Goal: Information Seeking & Learning: Understand process/instructions

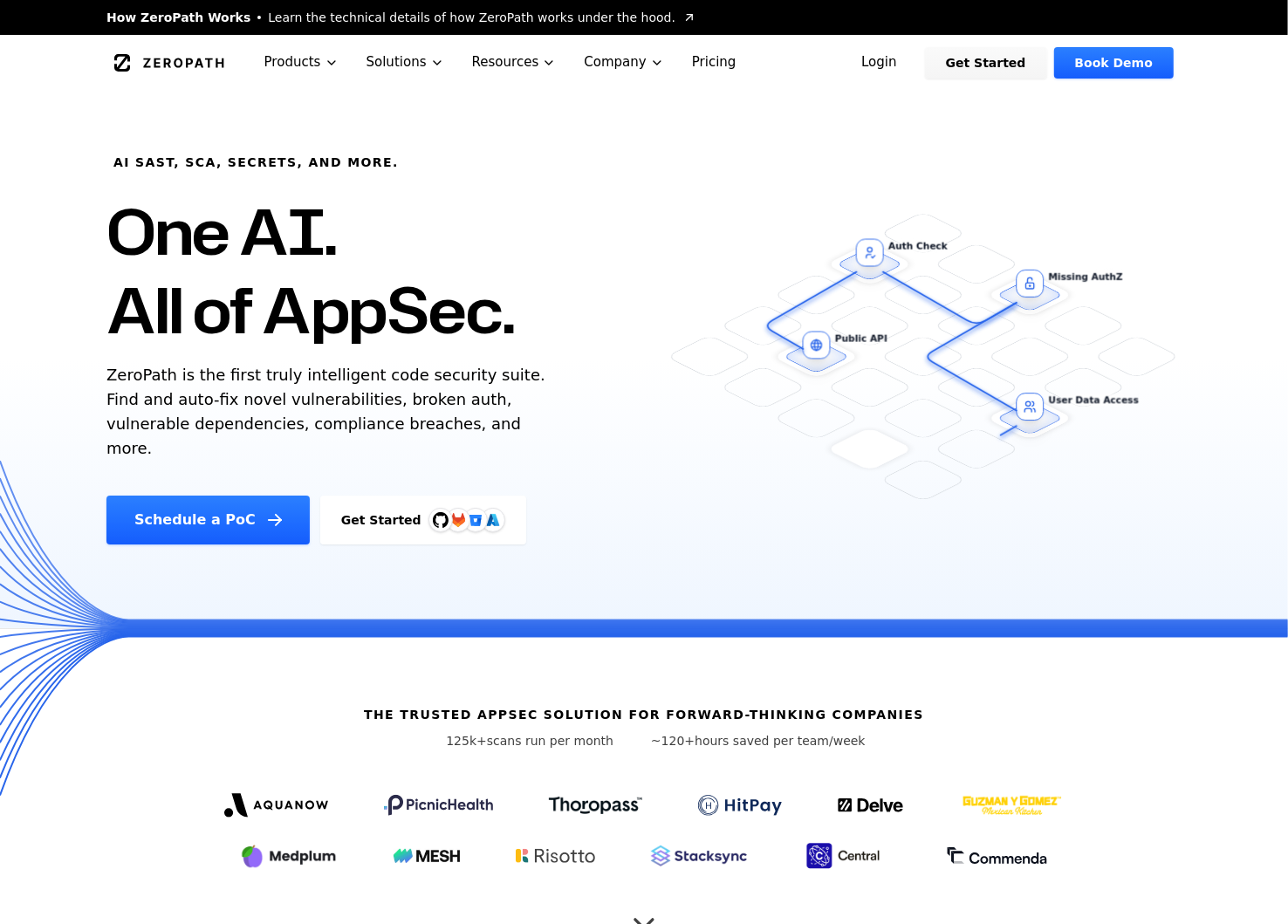
click at [893, 75] on link "Login" at bounding box center [878, 63] width 78 height 31
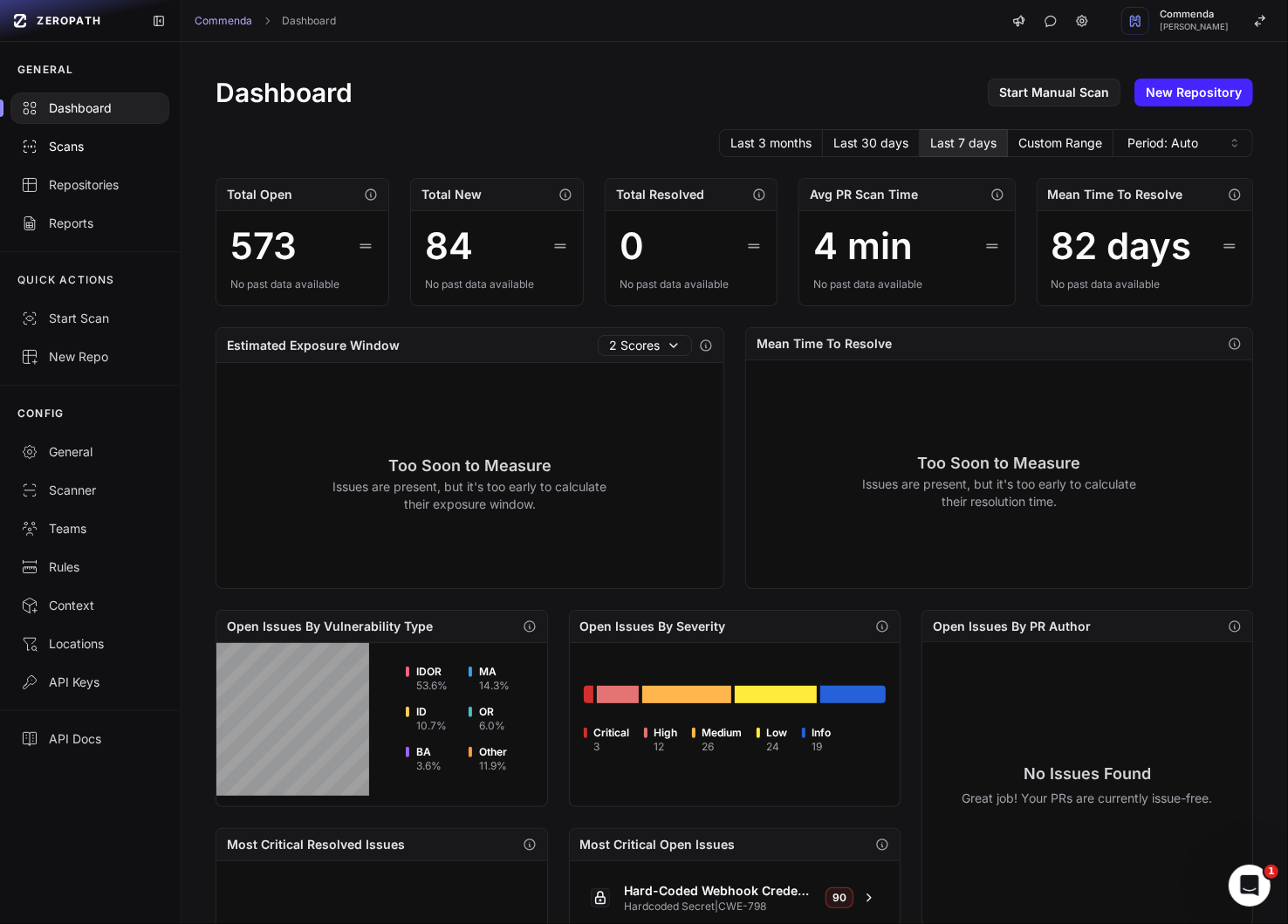
click at [106, 154] on div "Scans" at bounding box center [90, 146] width 138 height 17
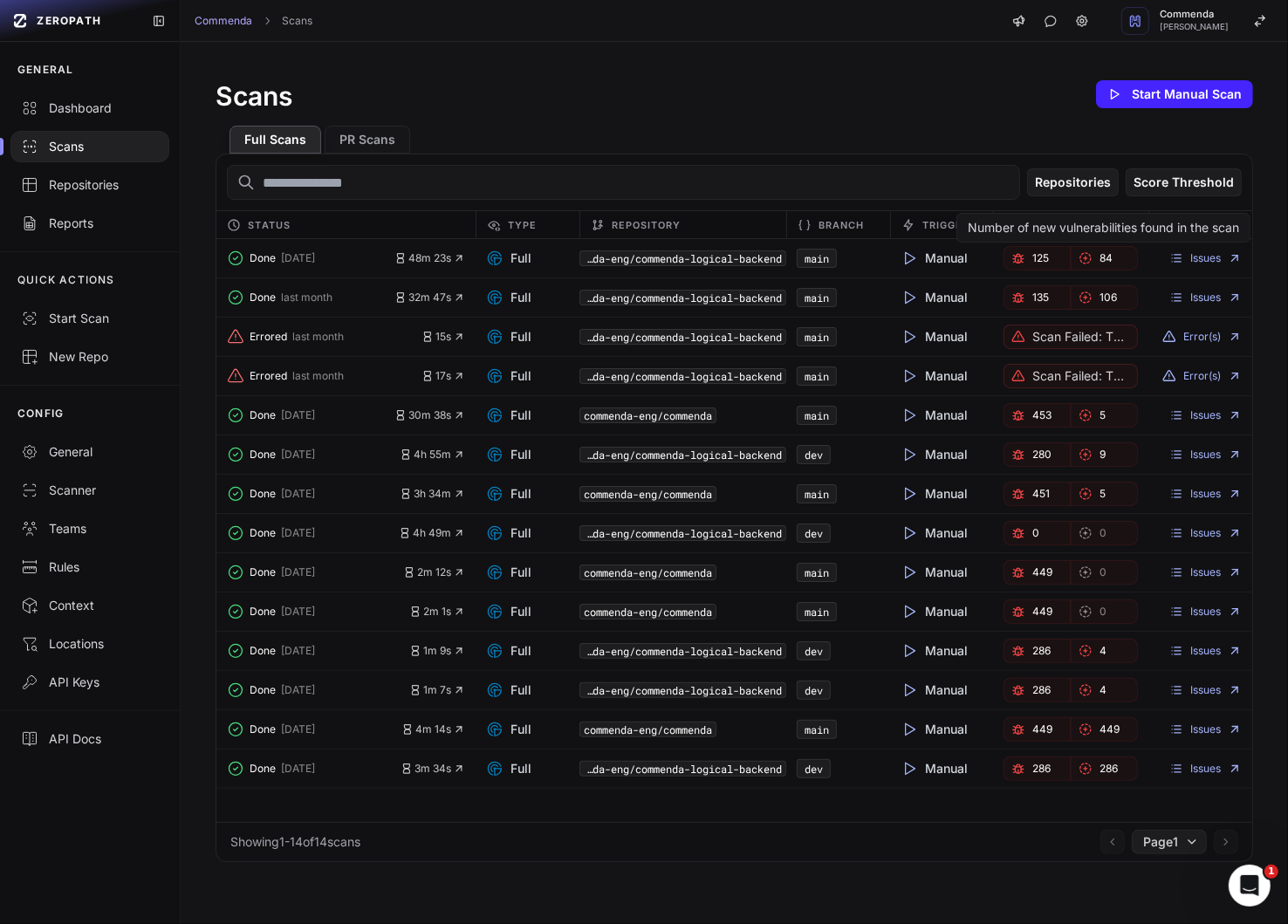
click at [1041, 258] on span "125" at bounding box center [1041, 258] width 16 height 14
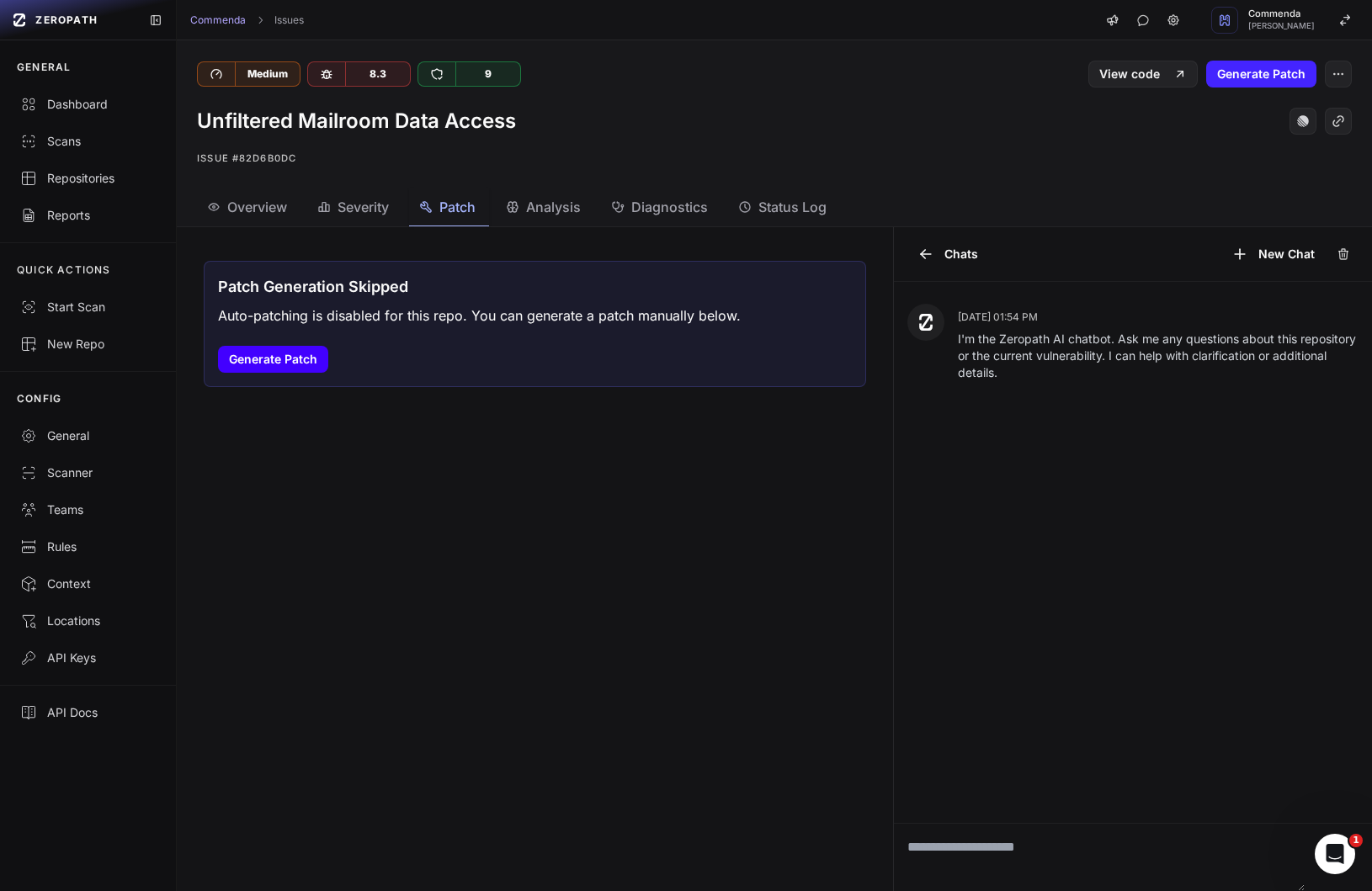
click at [296, 359] on button "Generate Patch" at bounding box center [272, 359] width 110 height 27
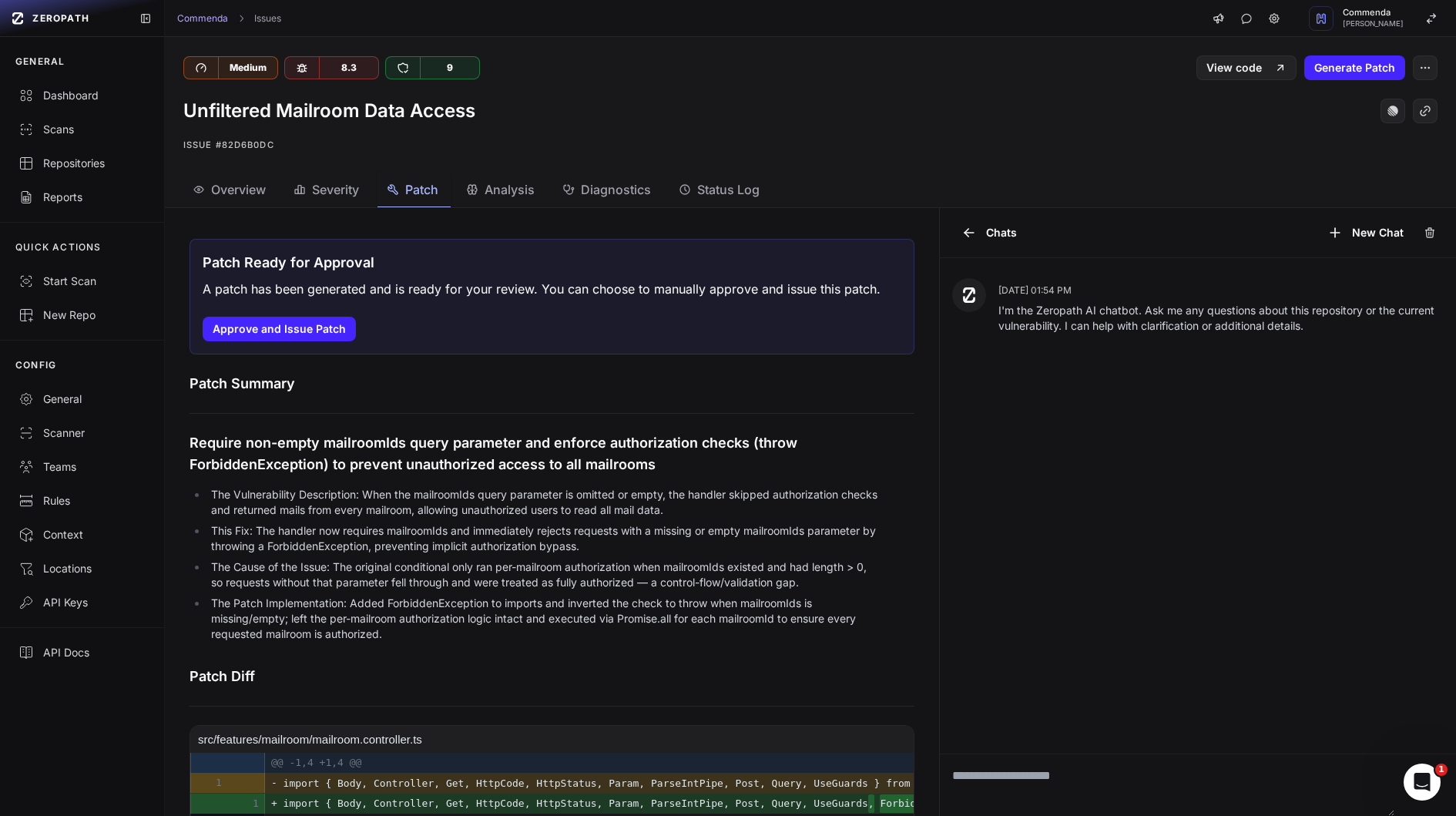
click at [520, 539] on li "This Fix: The handler now requires mailroomIds and immediately rejects requests…" at bounding box center [544, 538] width 673 height 31
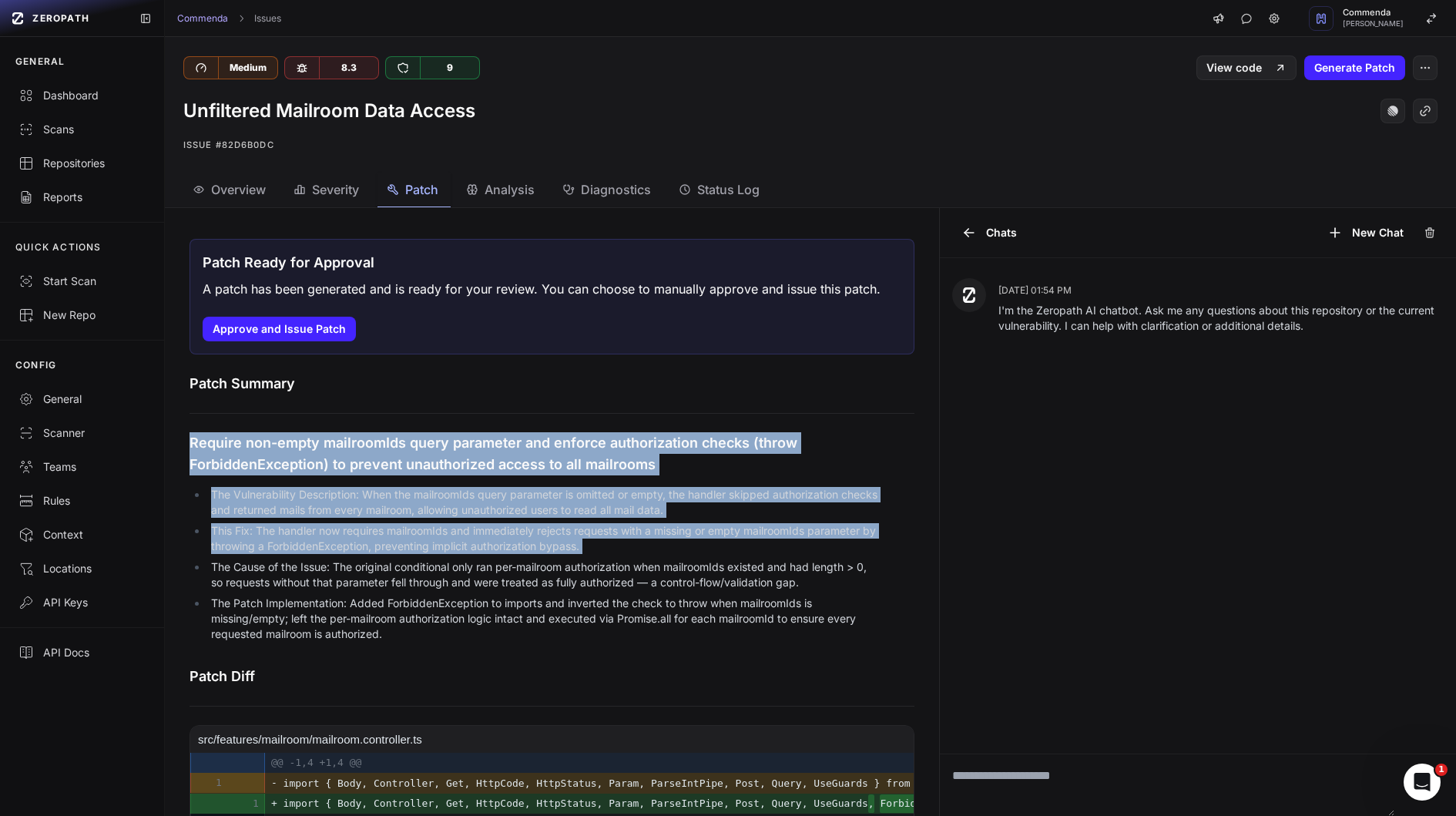
drag, startPoint x: 520, startPoint y: 539, endPoint x: 536, endPoint y: 411, distance: 129.0
click at [536, 411] on div "Patch Summary Require non-empty mailroomIds query parameter and enforce authori…" at bounding box center [552, 510] width 724 height 274
click at [537, 409] on div "Patch Summary Require non-empty mailroomIds query parameter and enforce authori…" at bounding box center [552, 510] width 724 height 274
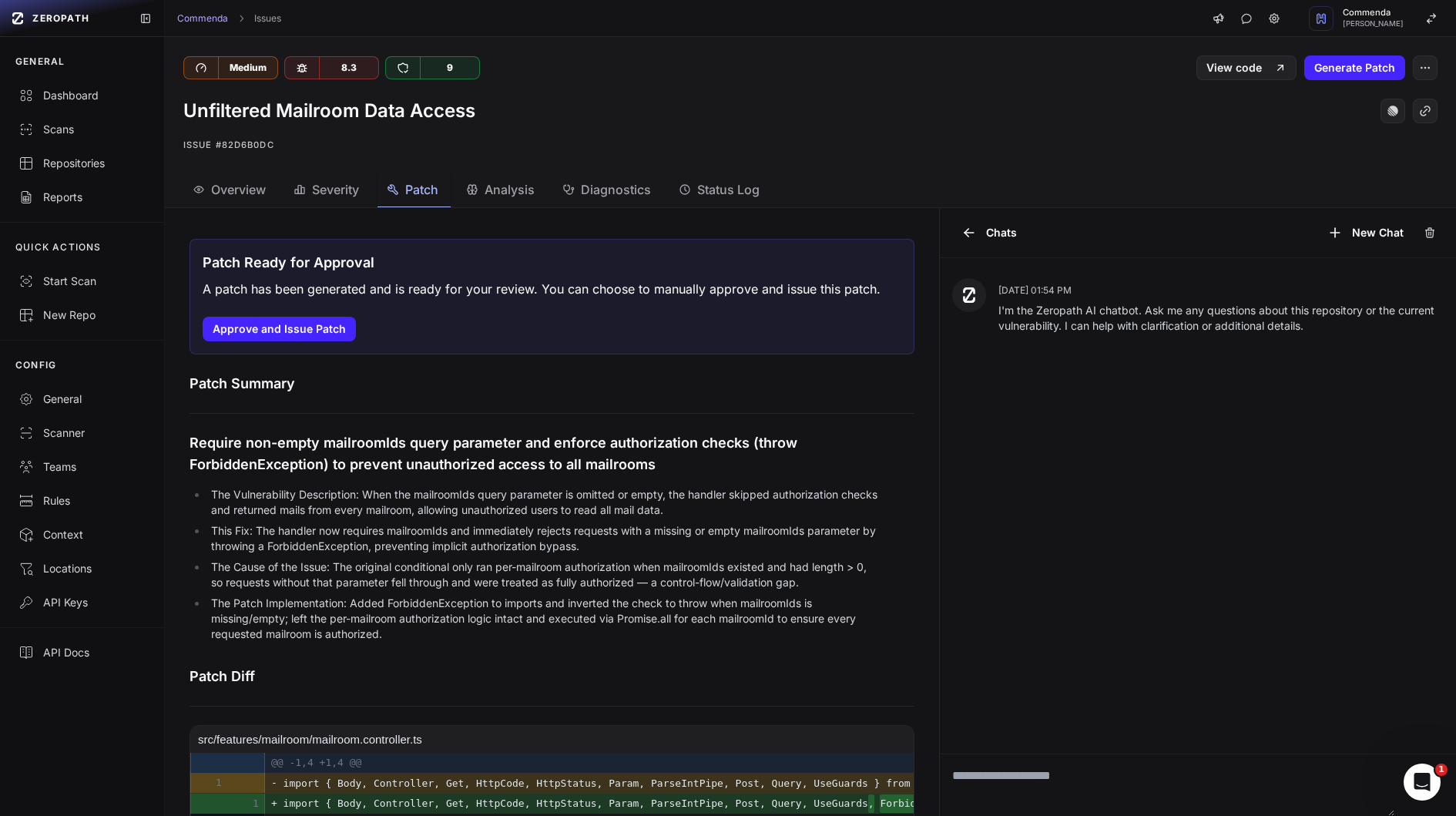
click at [537, 409] on div "Patch Summary Require non-empty mailroomIds query parameter and enforce authori…" at bounding box center [552, 510] width 724 height 274
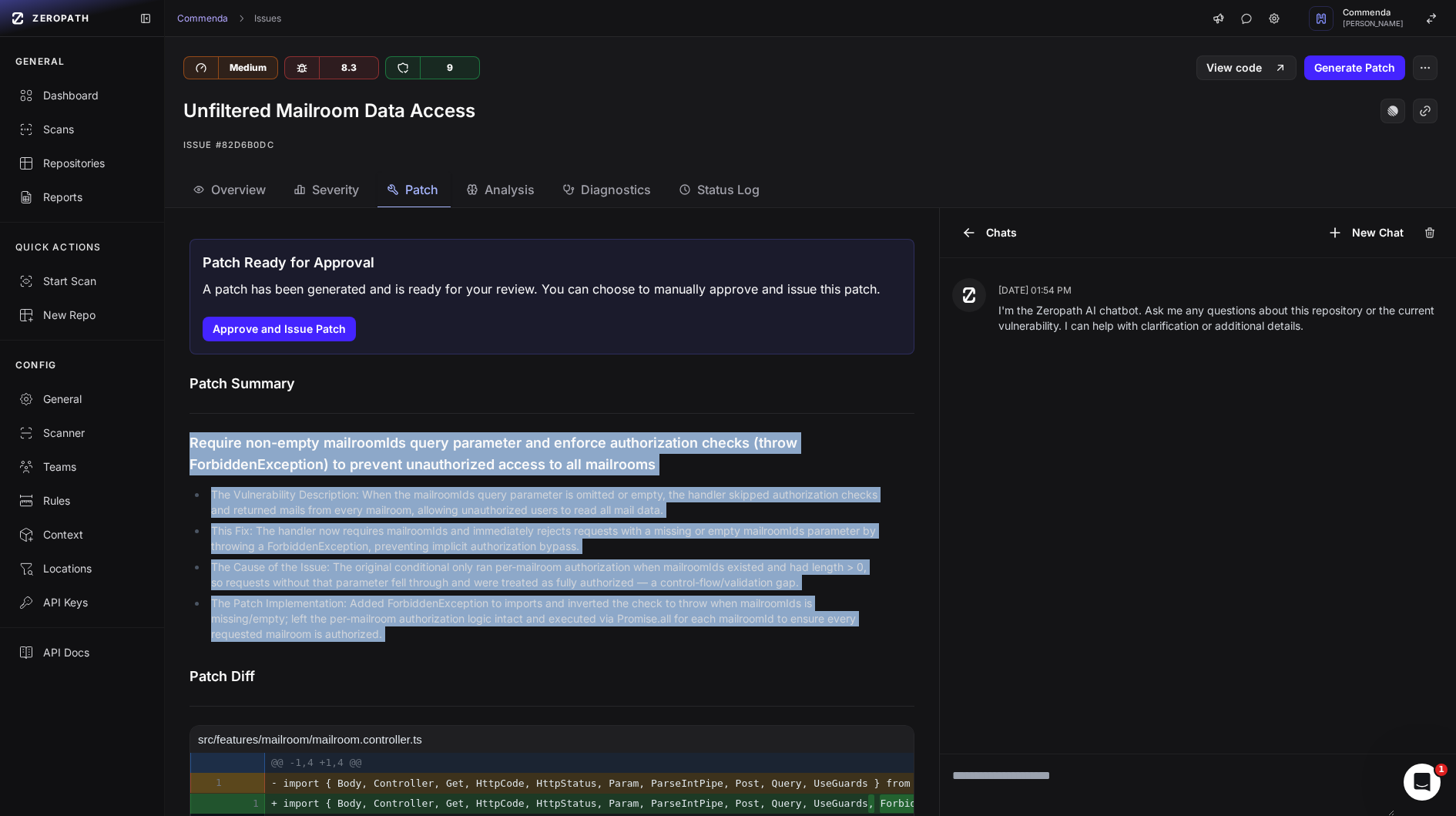
drag, startPoint x: 537, startPoint y: 409, endPoint x: 537, endPoint y: 646, distance: 237.0
click at [537, 646] on div "Patch Summary Require non-empty mailroomIds query parameter and enforce authori…" at bounding box center [552, 510] width 724 height 274
click at [537, 646] on div "The Vulnerability Description: When the mailroomIds query parameter is omitted …" at bounding box center [535, 564] width 690 height 165
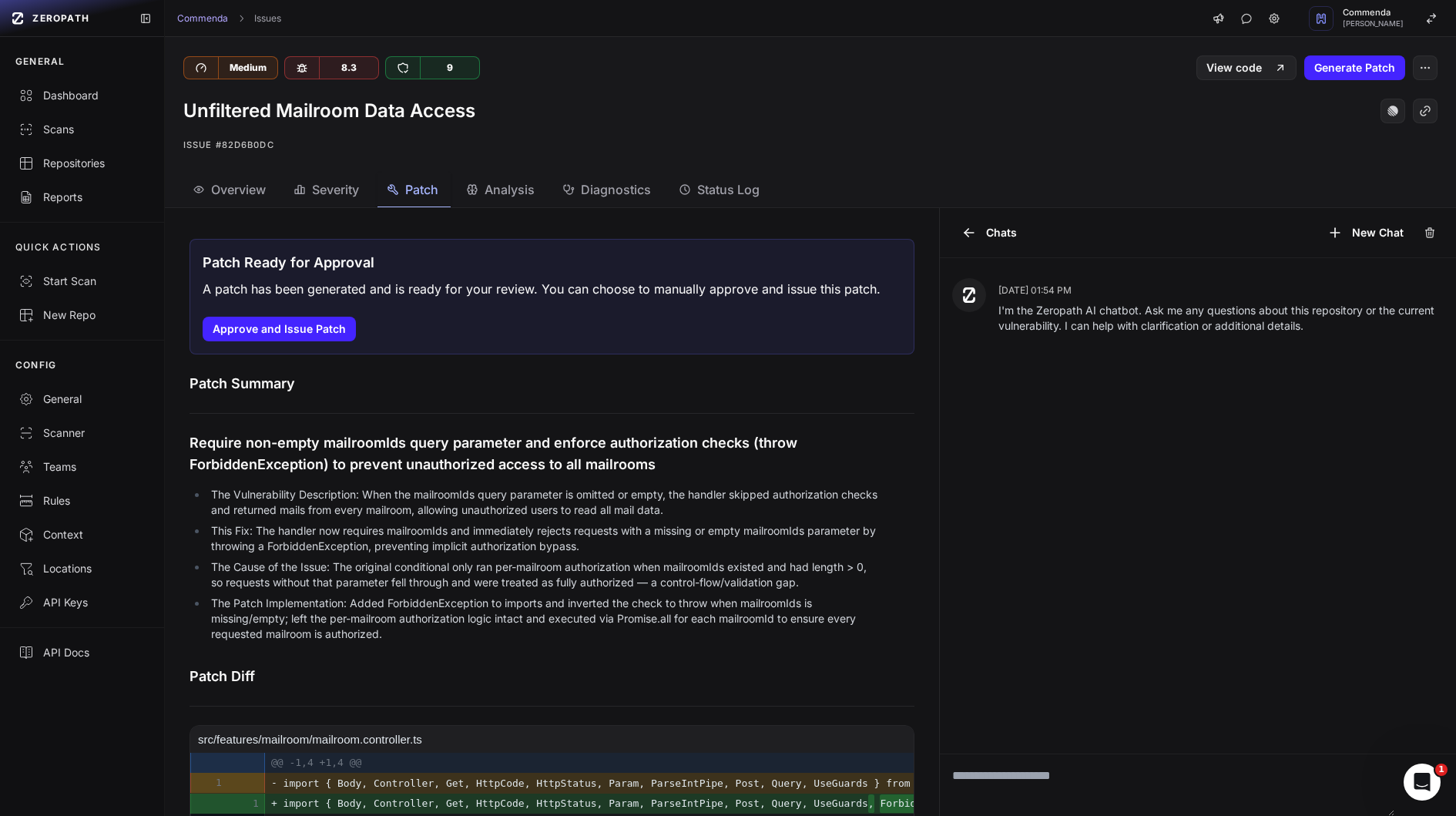
click at [537, 646] on div "The Vulnerability Description: When the mailroomIds query parameter is omitted …" at bounding box center [535, 564] width 690 height 165
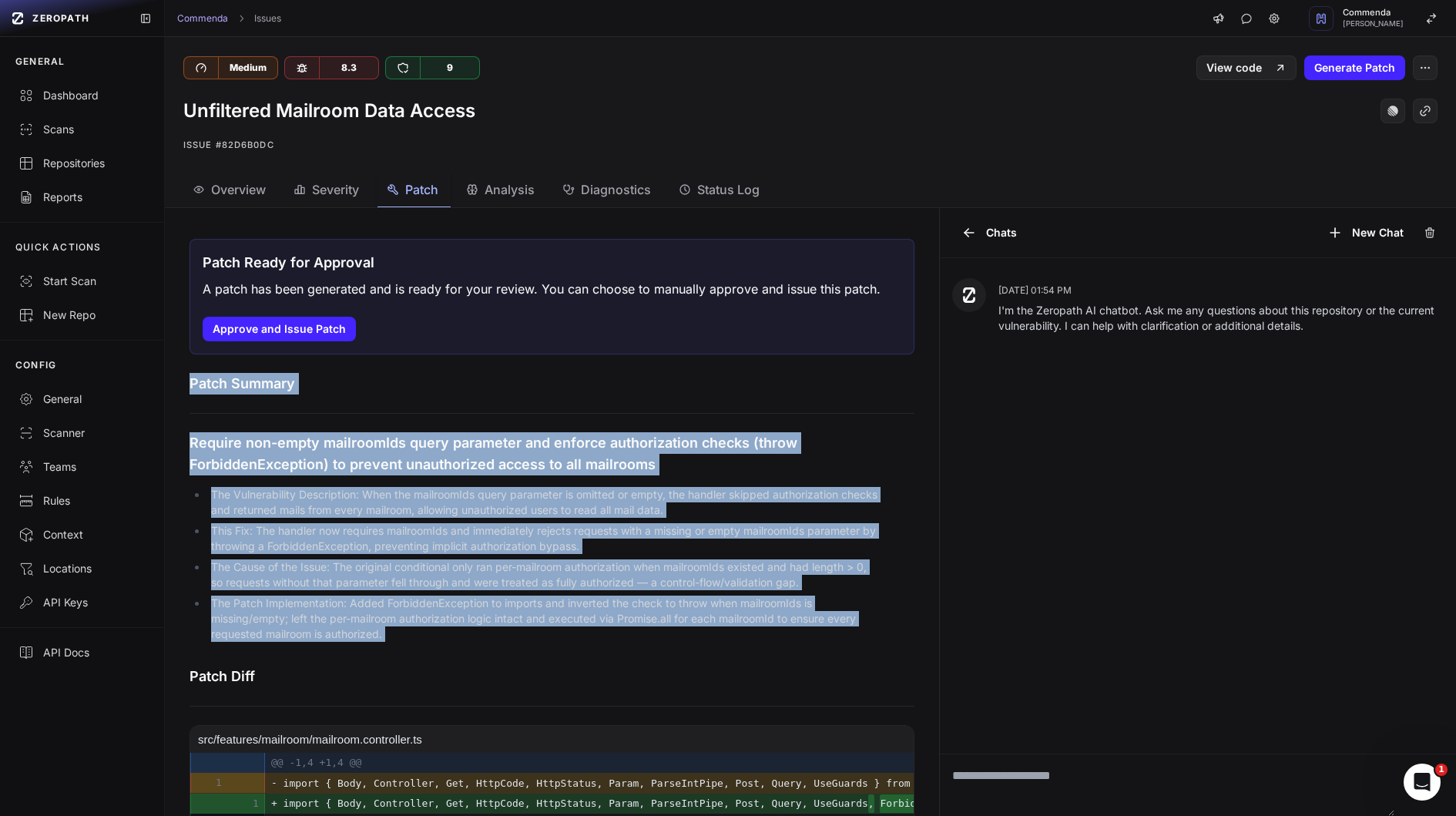
drag, startPoint x: 537, startPoint y: 646, endPoint x: 544, endPoint y: 393, distance: 253.1
click at [544, 393] on div "Patch Summary Require non-empty mailroomIds query parameter and enforce authori…" at bounding box center [552, 510] width 724 height 274
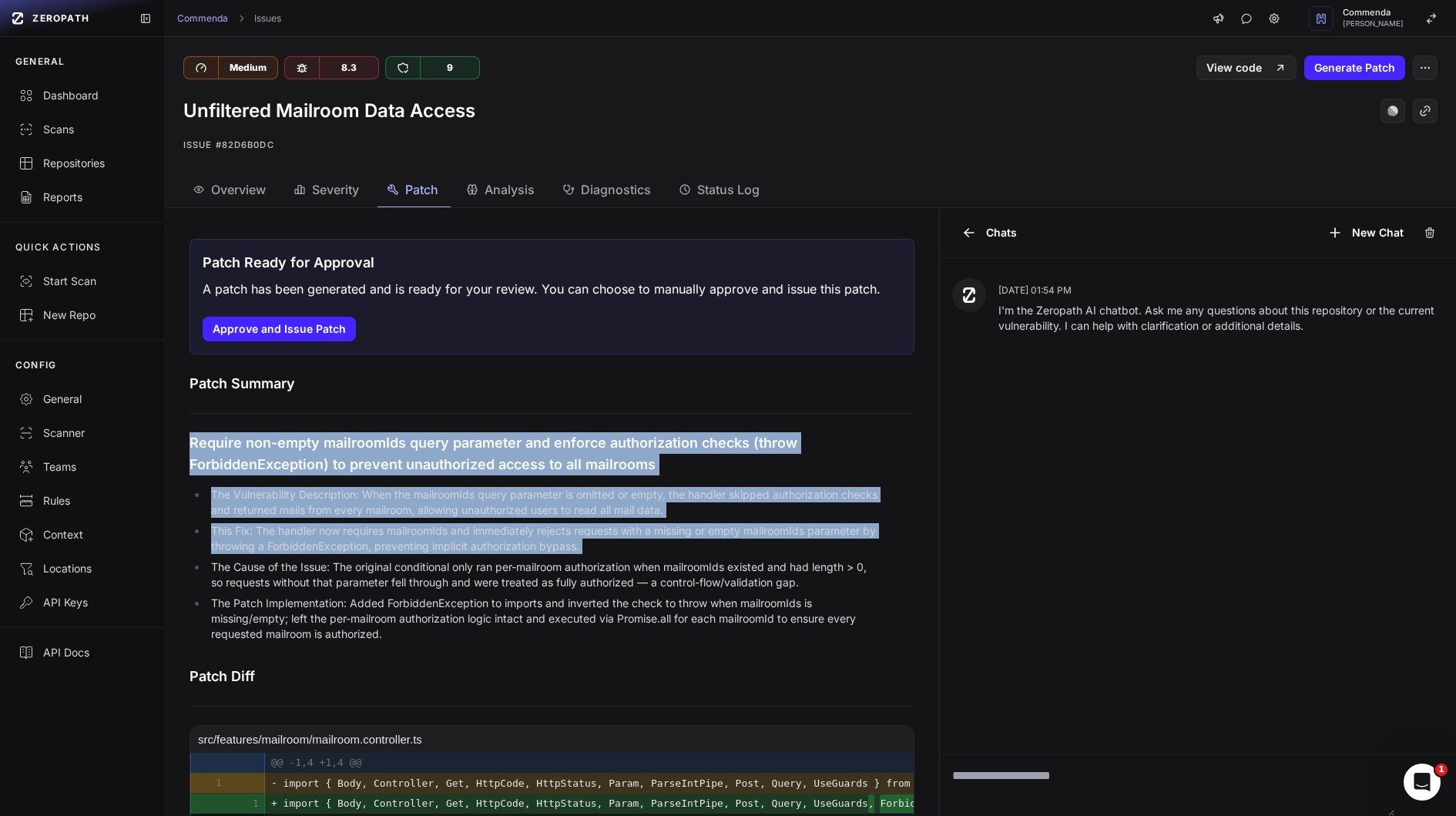
drag, startPoint x: 544, startPoint y: 393, endPoint x: 537, endPoint y: 528, distance: 135.2
click at [537, 528] on div "Patch Summary Require non-empty mailroomIds query parameter and enforce authori…" at bounding box center [552, 510] width 724 height 274
click at [537, 528] on li "This Fix: The handler now requires mailroomIds and immediately rejects requests…" at bounding box center [544, 538] width 673 height 31
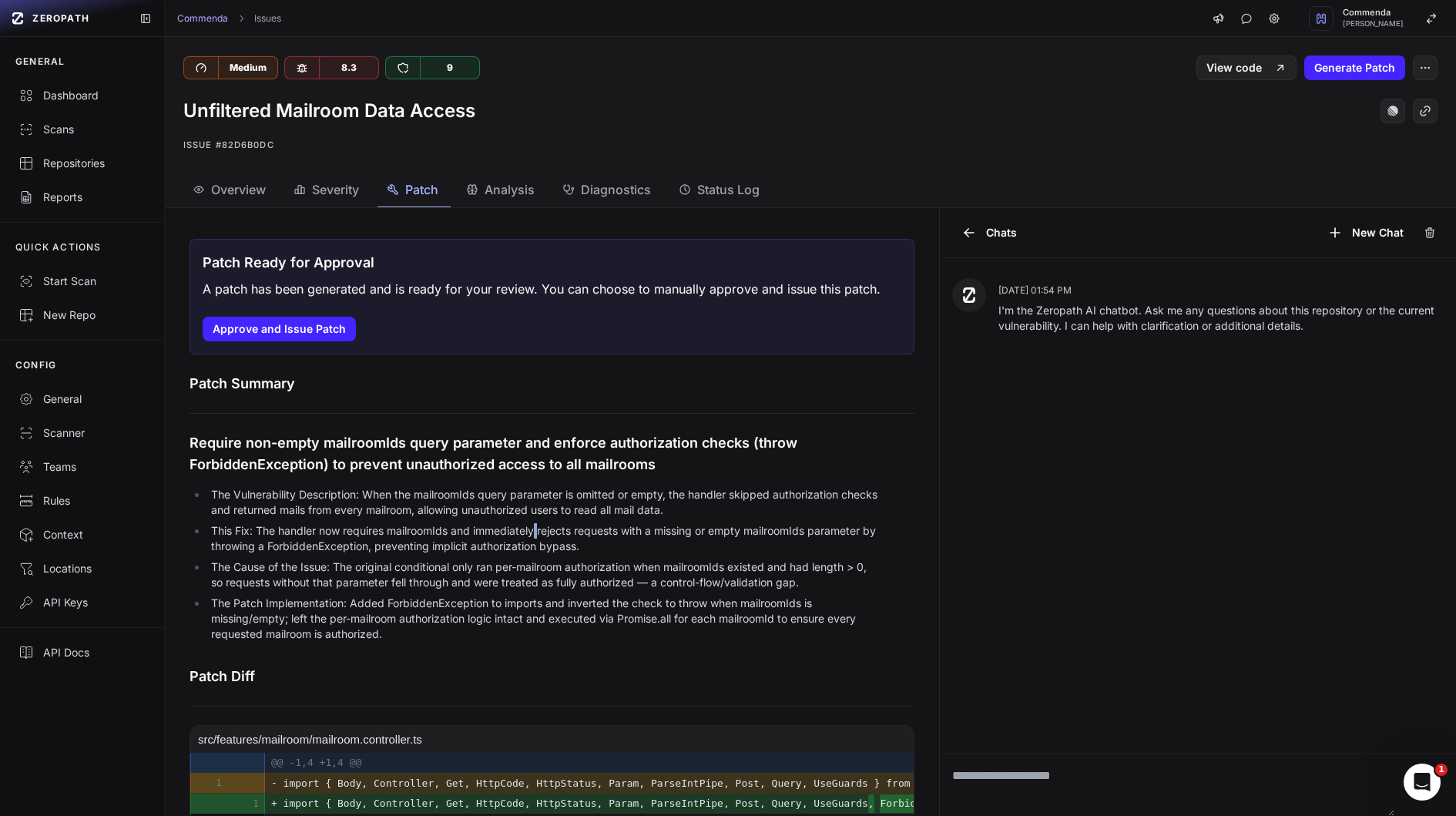
click at [537, 528] on li "This Fix: The handler now requires mailroomIds and immediately rejects requests…" at bounding box center [544, 538] width 673 height 31
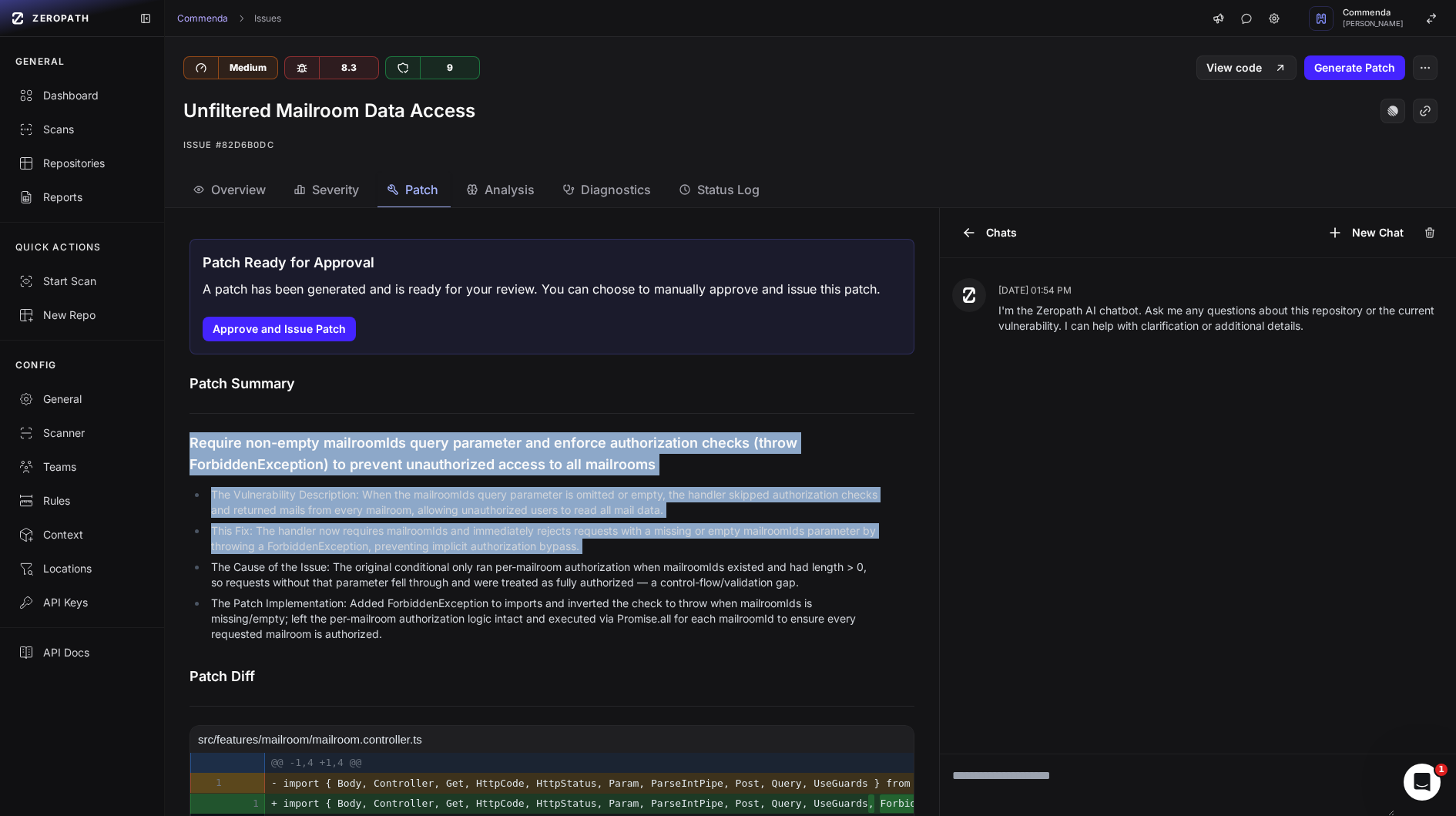
drag, startPoint x: 537, startPoint y: 528, endPoint x: 537, endPoint y: 437, distance: 91.0
click at [537, 437] on div "Patch Summary Require non-empty mailroomIds query parameter and enforce authori…" at bounding box center [552, 510] width 724 height 274
click at [537, 517] on ul "The Vulnerability Description: When the mailroomIds query parameter is omitted …" at bounding box center [535, 564] width 690 height 155
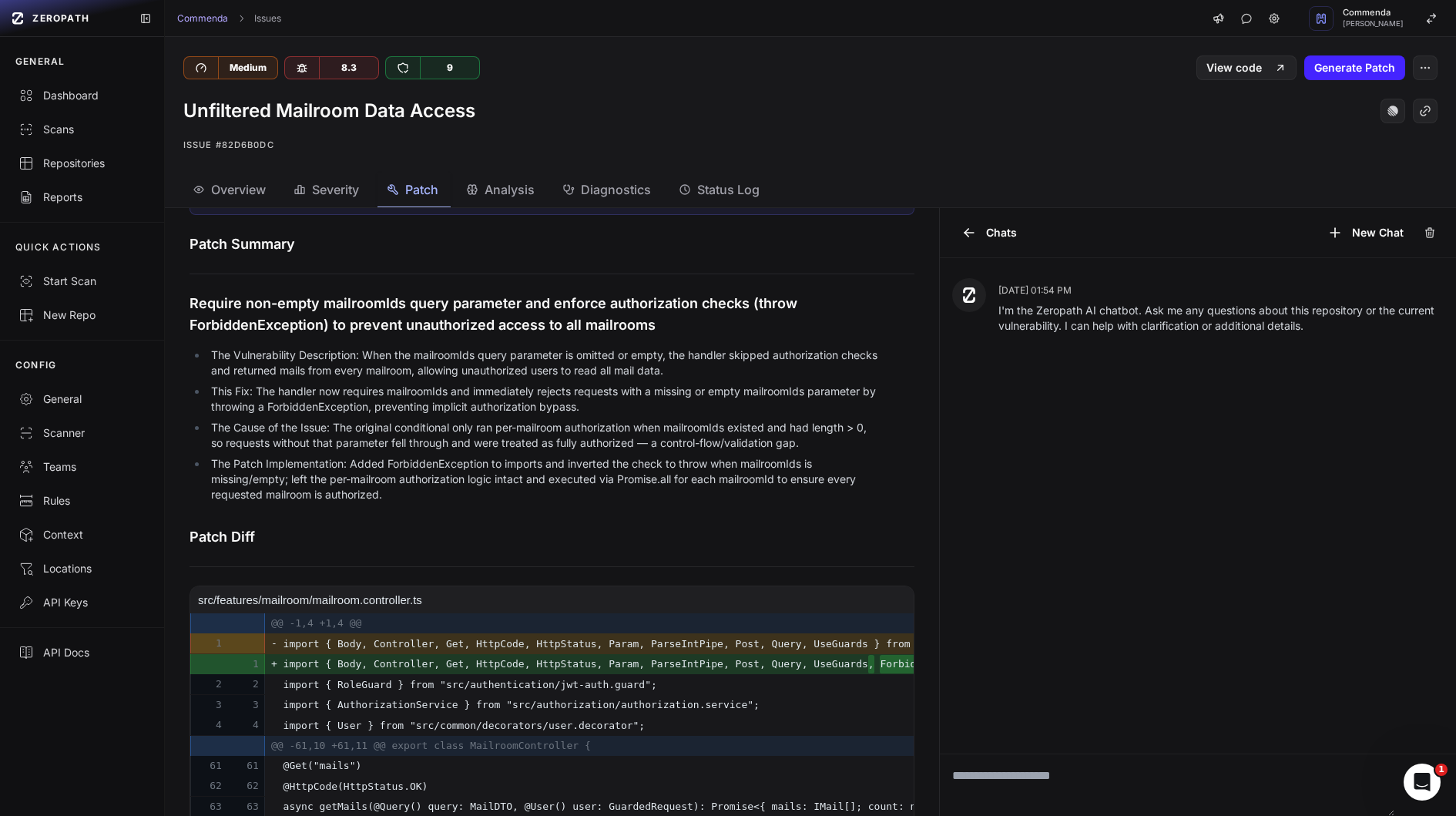
scroll to position [152, 0]
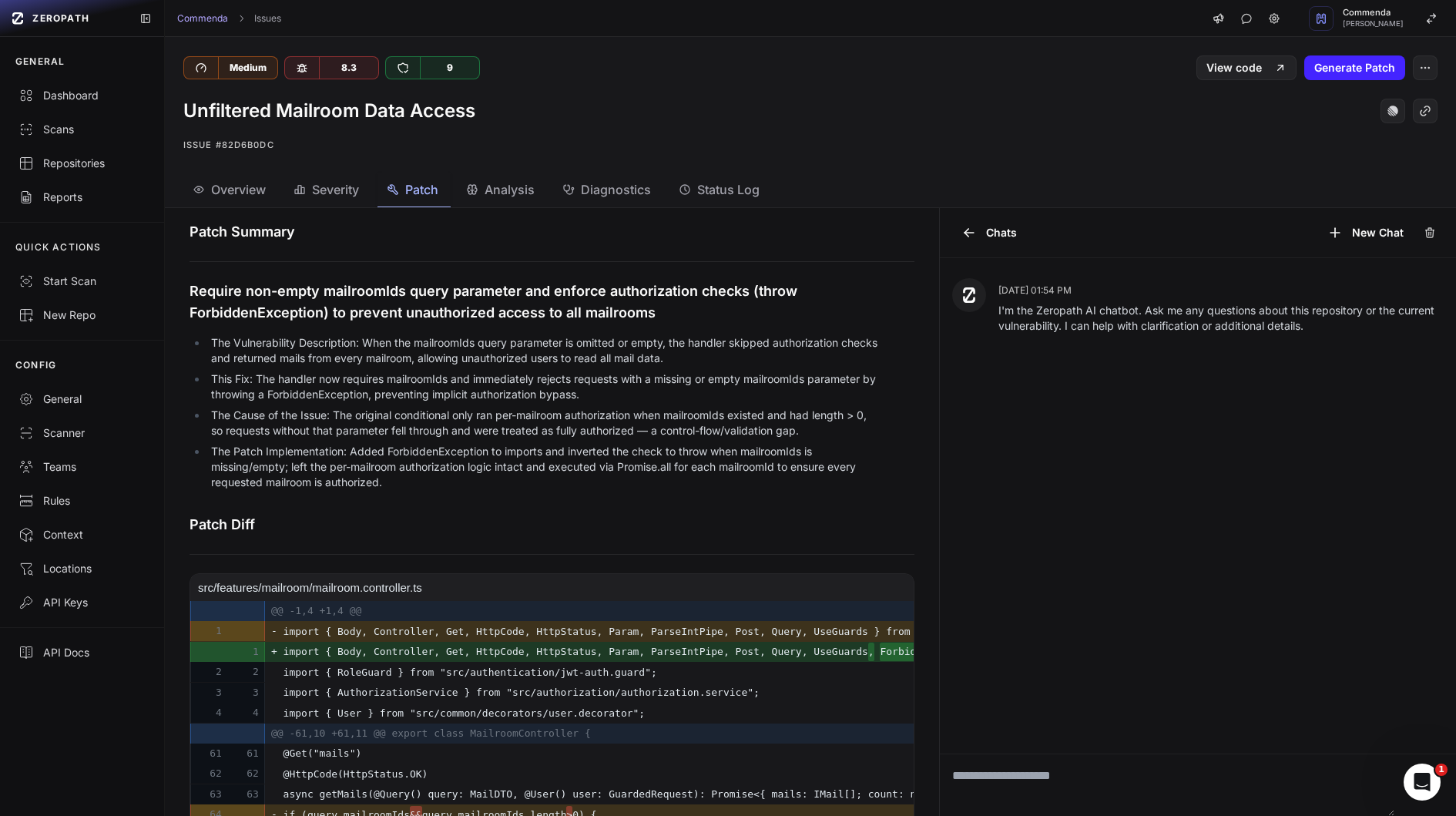
click at [486, 425] on li "The Cause of the Issue: The original conditional only ran per-mailroom authoriz…" at bounding box center [544, 423] width 673 height 31
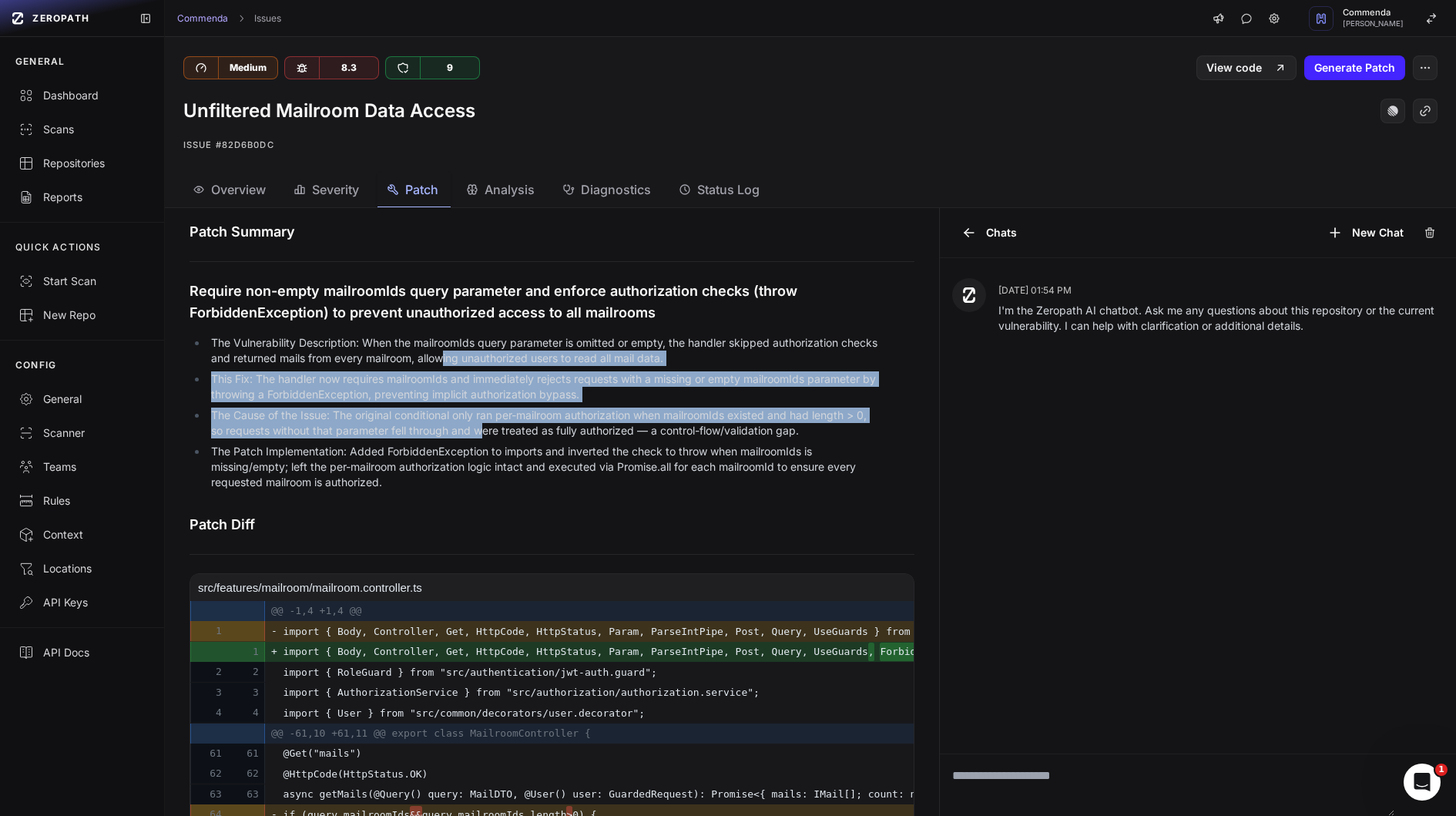
drag, startPoint x: 486, startPoint y: 427, endPoint x: 486, endPoint y: 351, distance: 76.0
click at [486, 351] on ul "The Vulnerability Description: When the mailroomIds query parameter is omitted …" at bounding box center [535, 412] width 690 height 155
click at [486, 351] on li "The Vulnerability Description: When the mailroomIds query parameter is omitted …" at bounding box center [544, 350] width 673 height 31
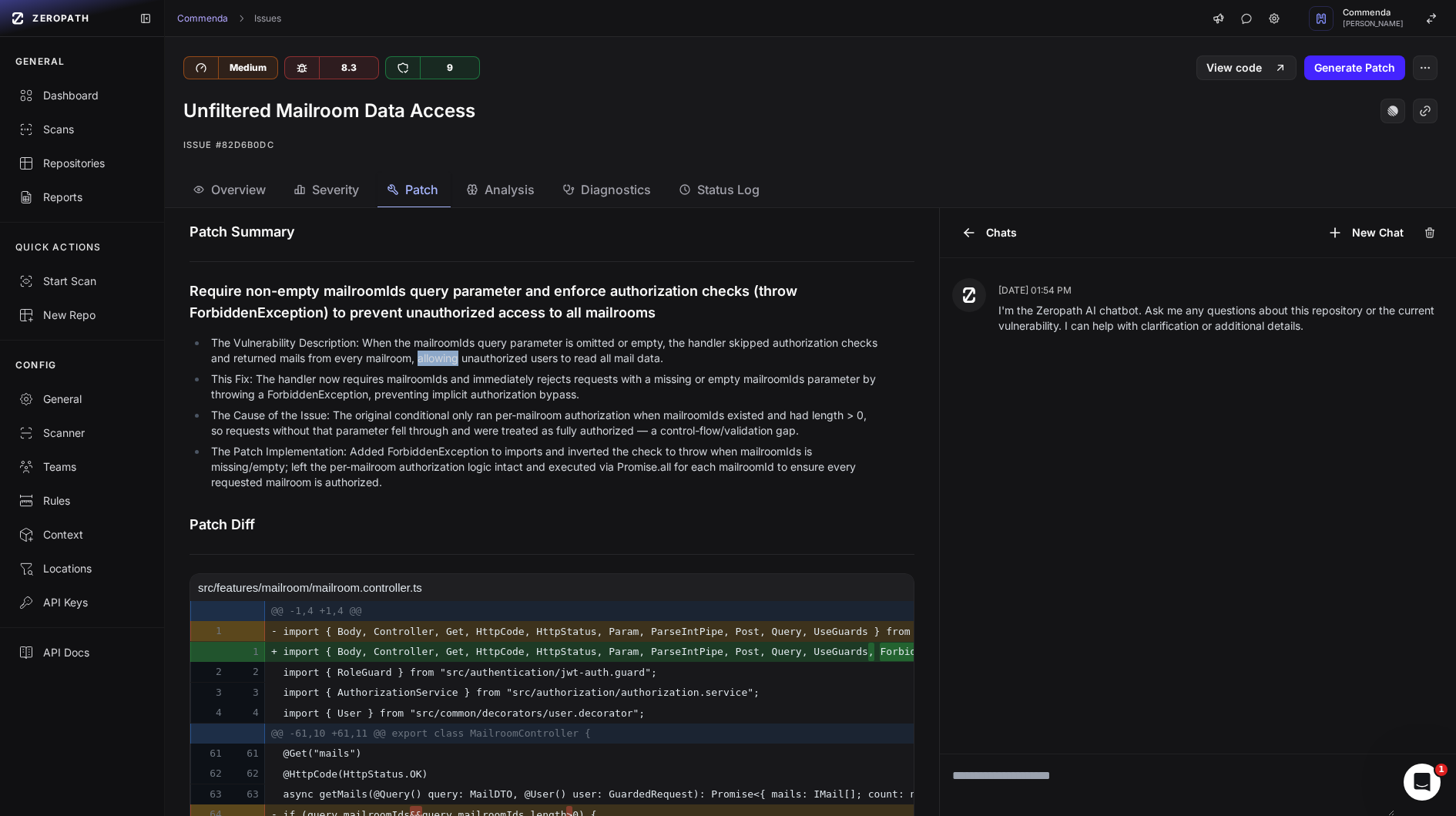
click at [486, 351] on li "The Vulnerability Description: When the mailroomIds query parameter is omitted …" at bounding box center [544, 350] width 673 height 31
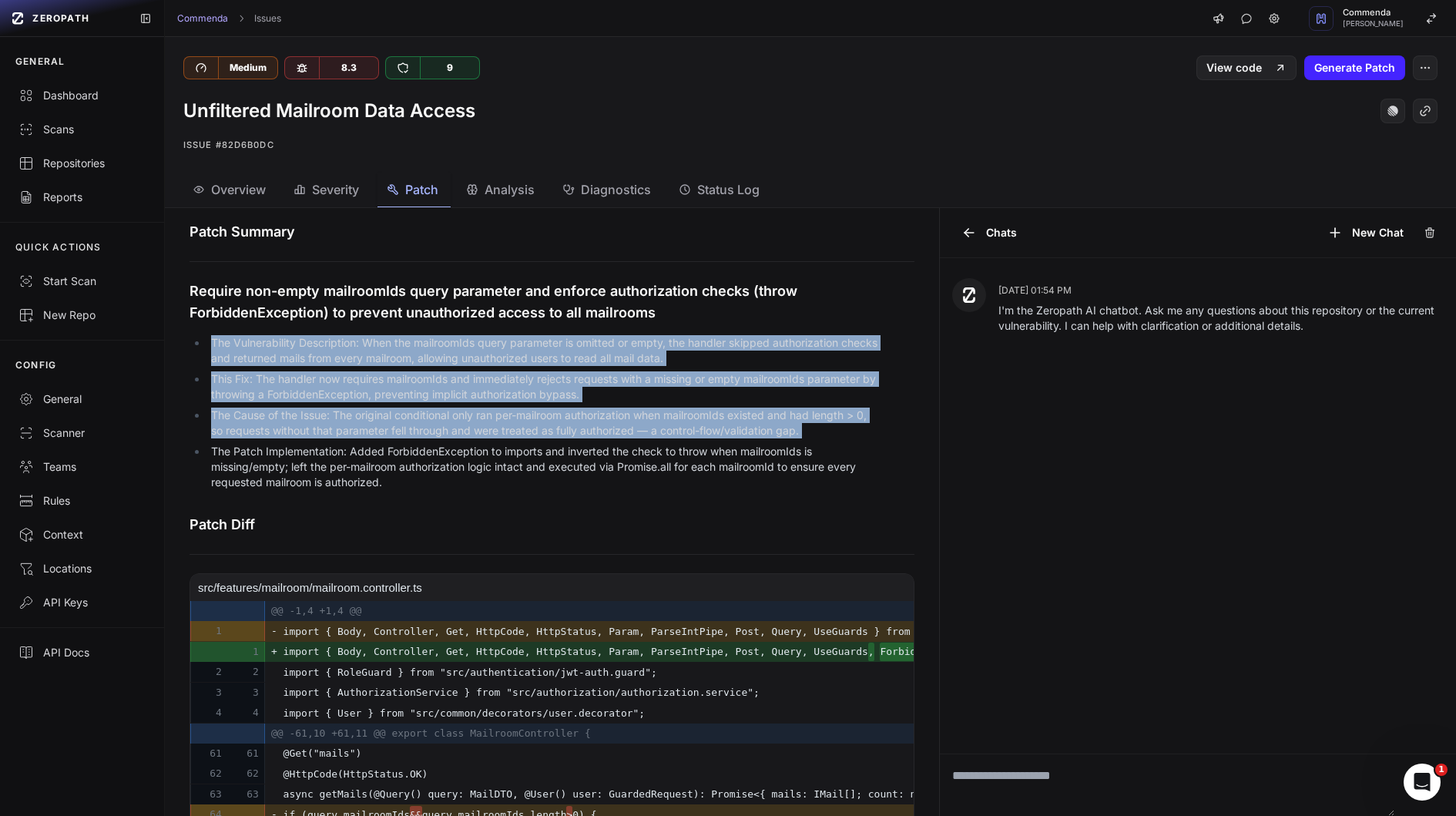
drag, startPoint x: 486, startPoint y: 351, endPoint x: 490, endPoint y: 448, distance: 97.1
click at [490, 446] on ul "The Vulnerability Description: When the mailroomIds query parameter is omitted …" at bounding box center [535, 412] width 690 height 155
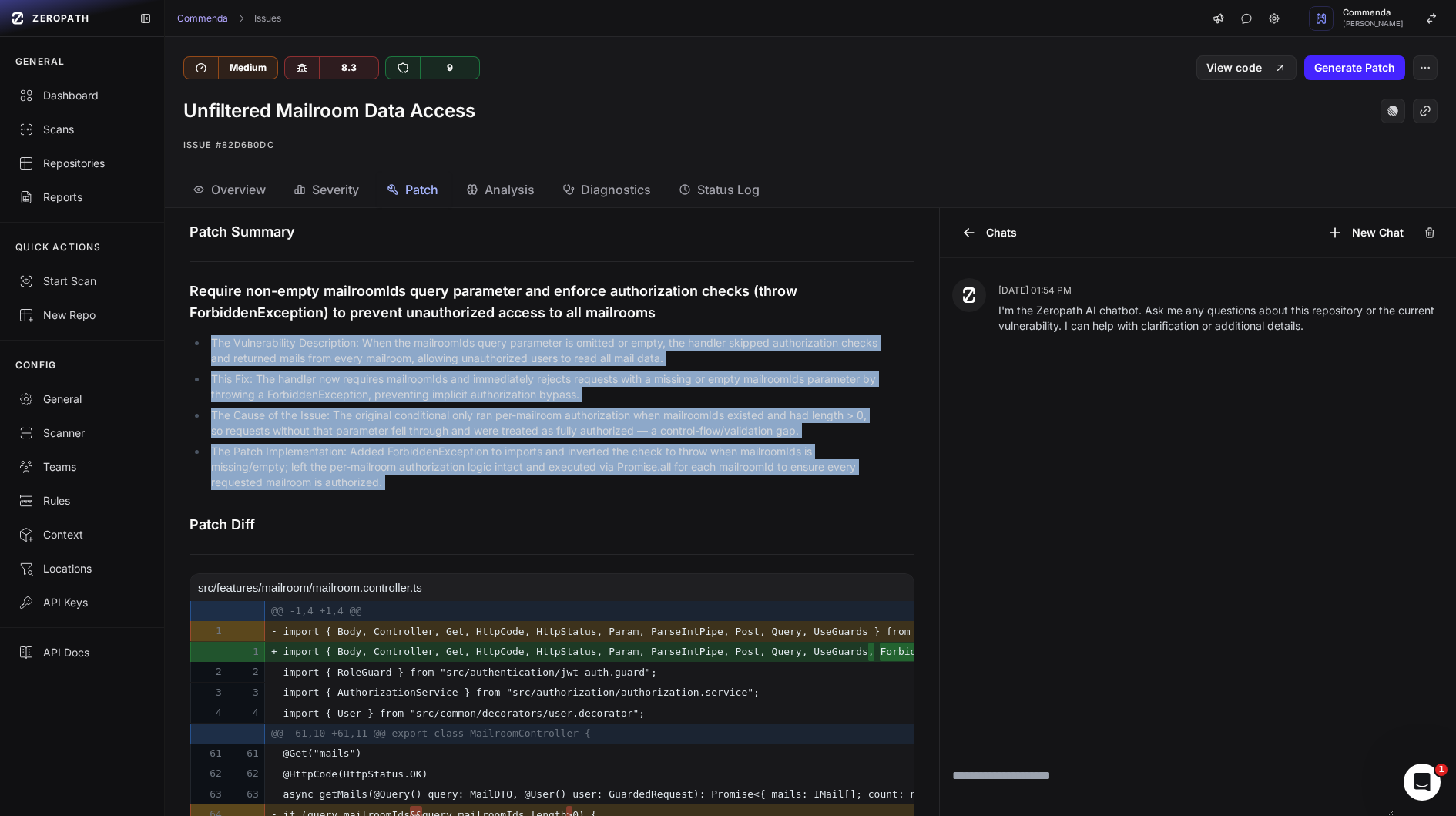
click at [490, 448] on li "The Patch Implementation: Added ForbiddenException to imports and inverted the …" at bounding box center [544, 467] width 673 height 46
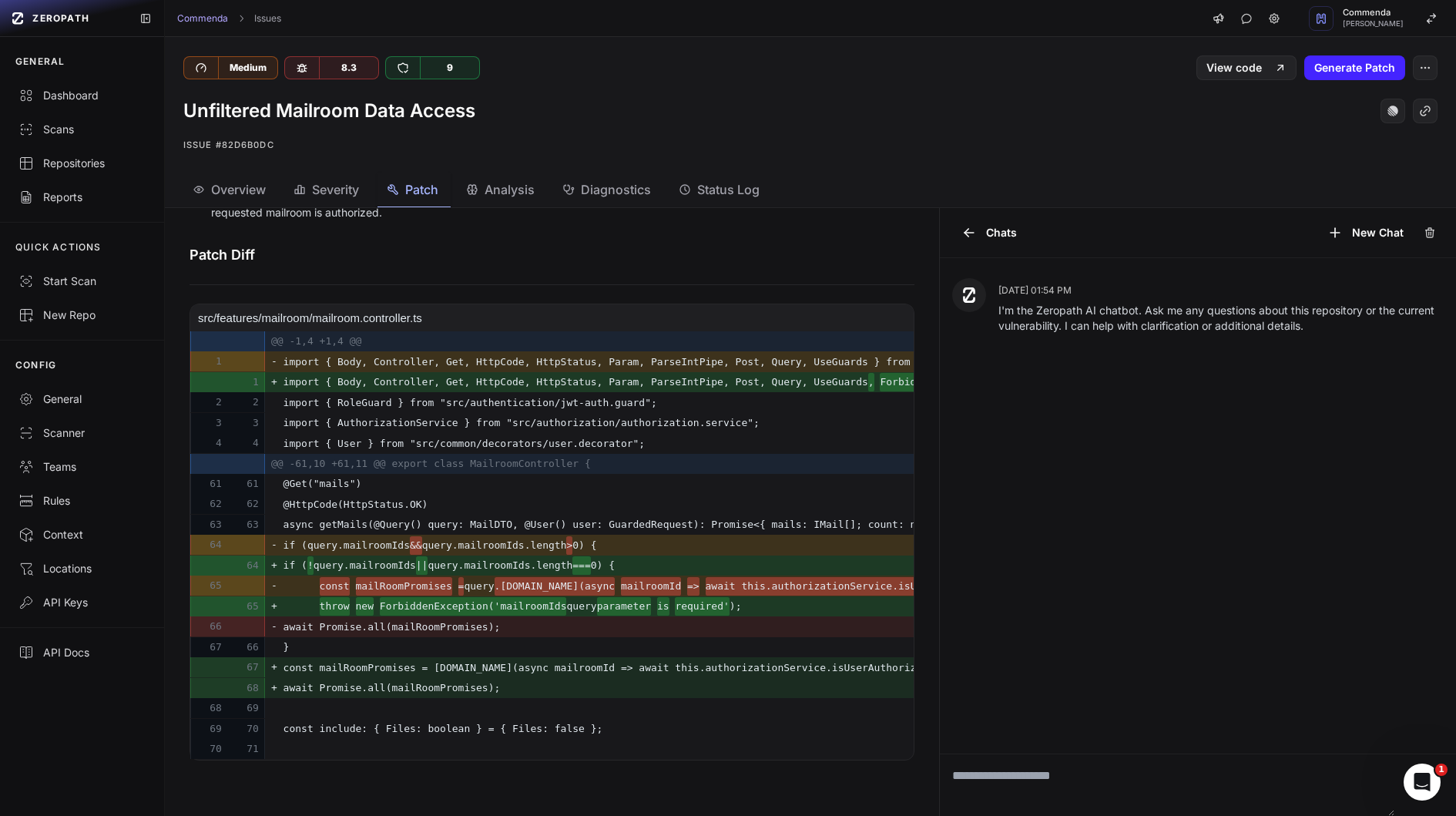
scroll to position [0, 396]
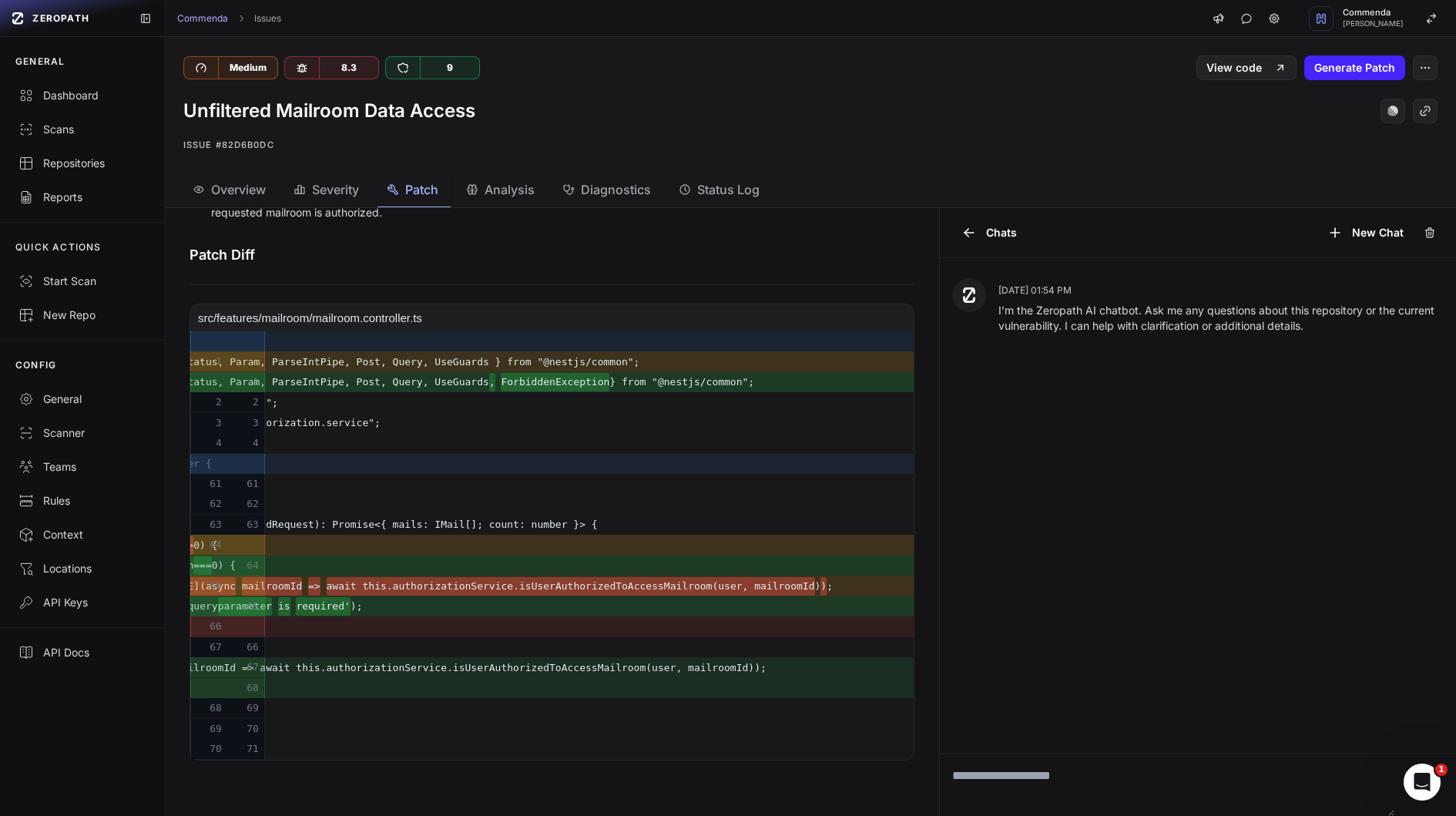
click at [599, 589] on del "await this.authorizationService.isUserAuthorizedToAccessMailroom(user, mailroom…" at bounding box center [570, 586] width 488 height 19
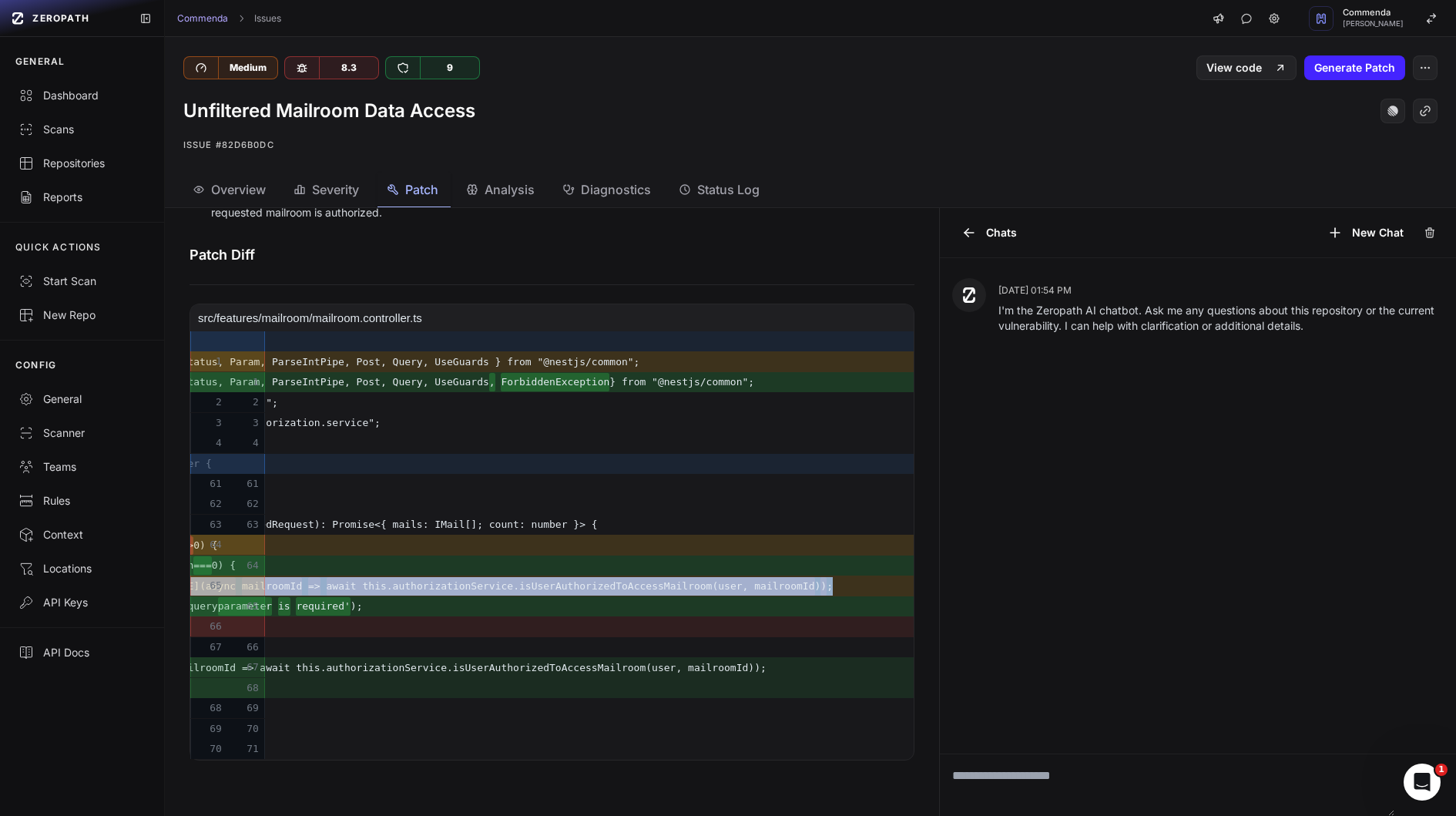
click at [625, 583] on del "await this.authorizationService.isUserAuthorizedToAccessMailroom(user, mailroom…" at bounding box center [570, 586] width 488 height 19
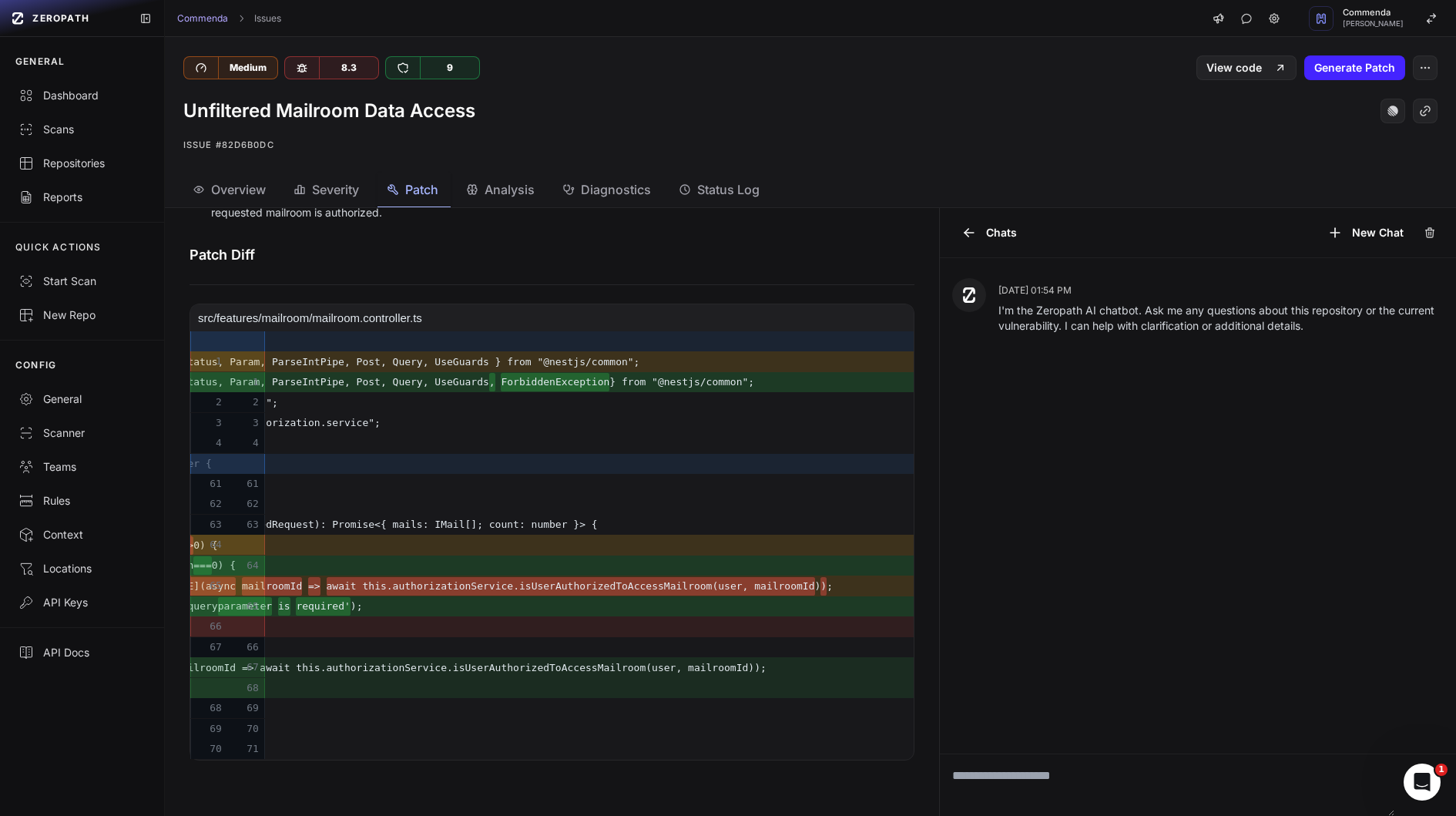
click at [625, 583] on del "await this.authorizationService.isUserAuthorizedToAccessMailroom(user, mailroom…" at bounding box center [570, 586] width 488 height 19
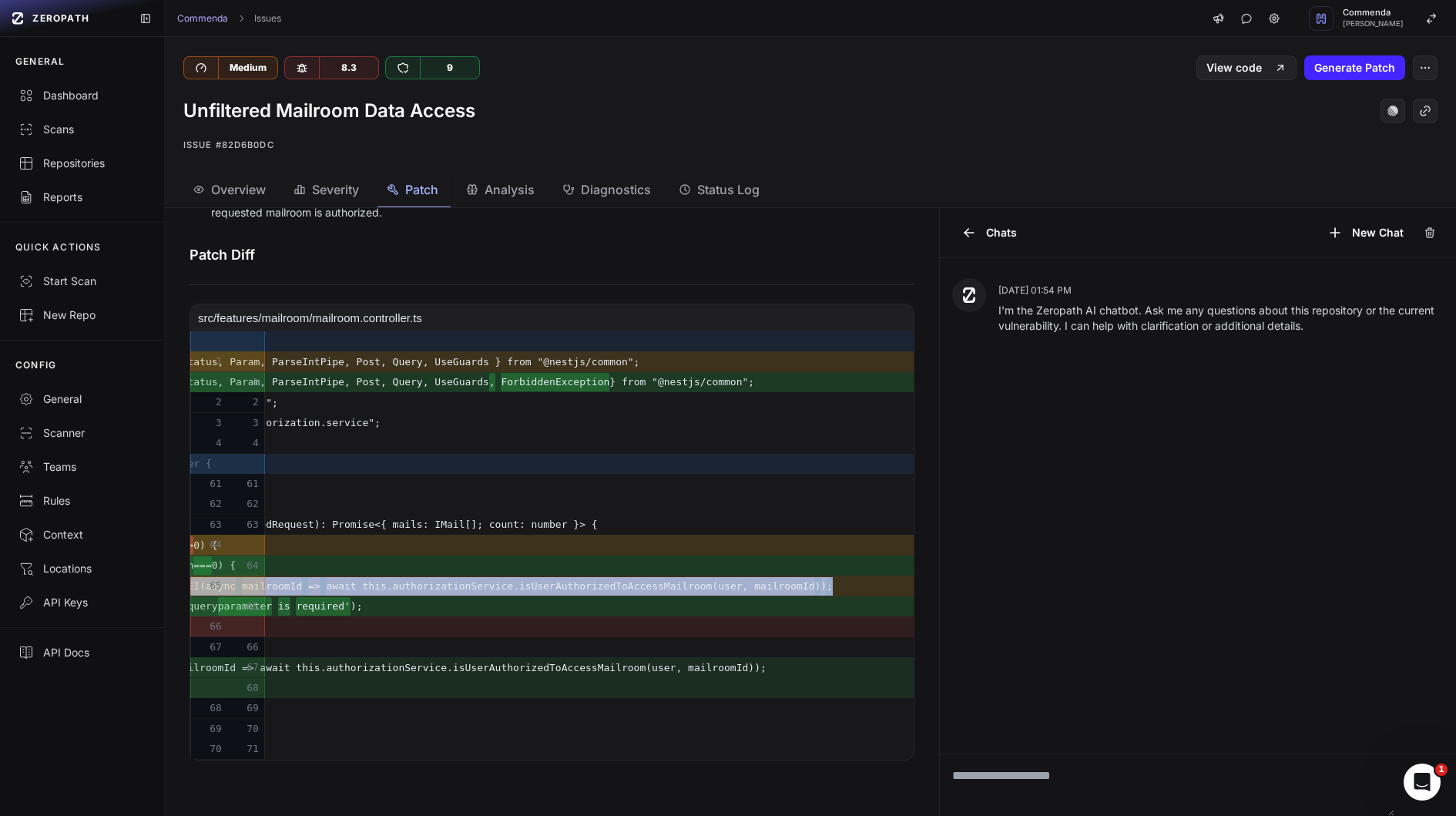
click at [561, 602] on span "throw new ForbiddenException('mailroomIds query parameter is required' );" at bounding box center [294, 606] width 780 height 19
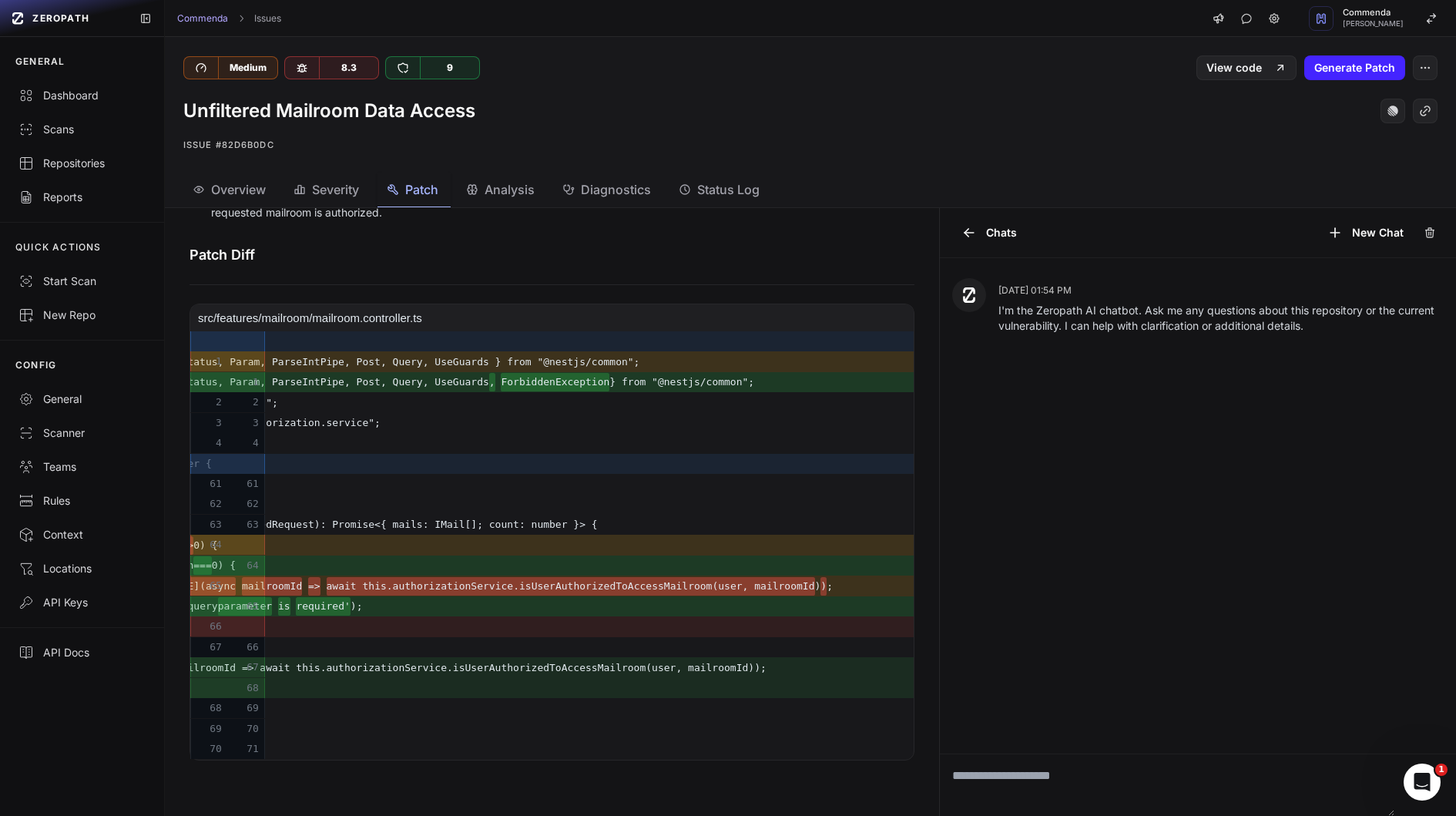
click at [561, 602] on span "throw new ForbiddenException('mailroomIds query parameter is required' );" at bounding box center [294, 606] width 780 height 19
click at [576, 593] on del "await this.authorizationService.isUserAuthorizedToAccessMailroom(user, mailroom…" at bounding box center [570, 586] width 488 height 19
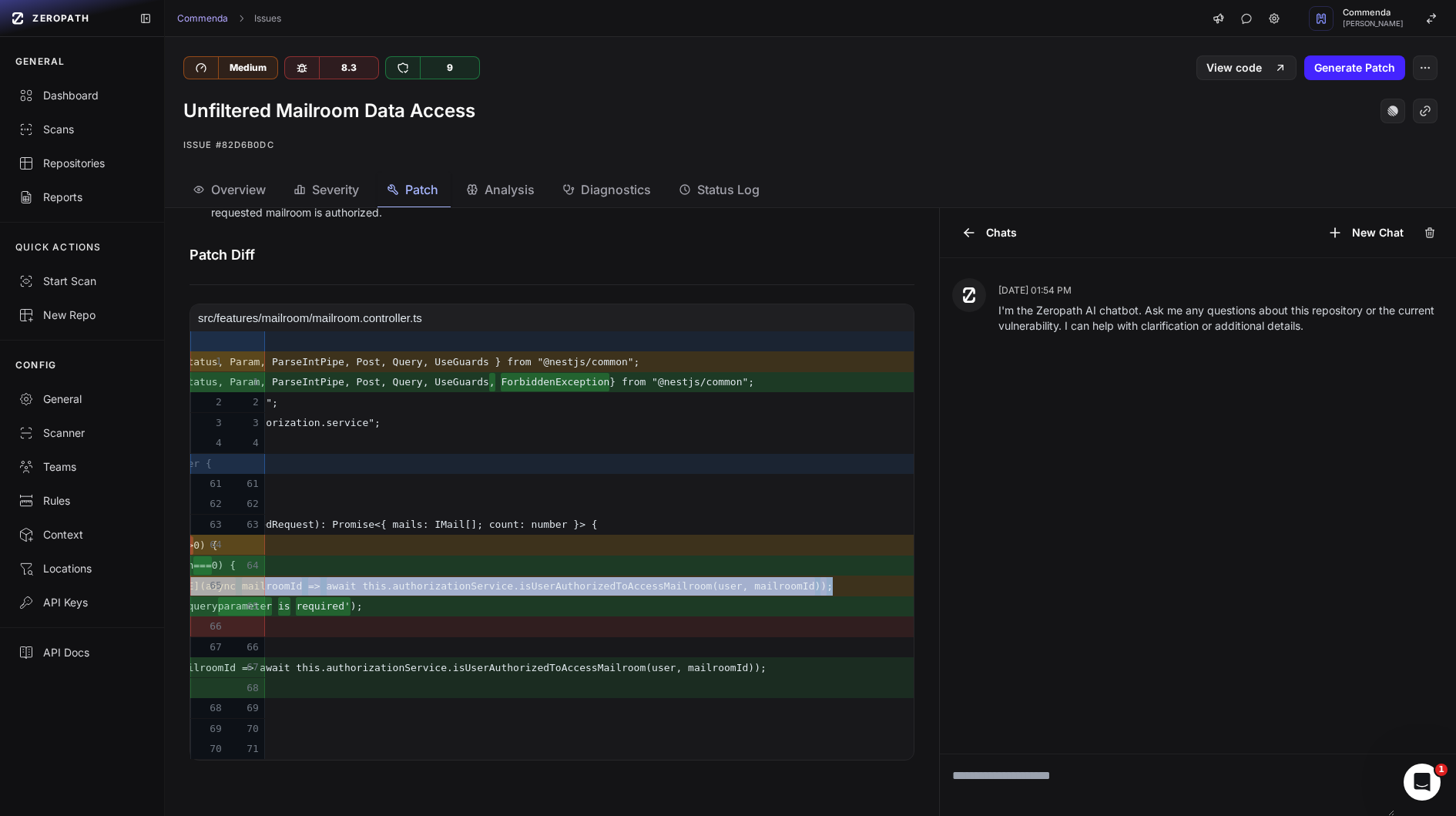
click at [596, 583] on del "await this.authorizationService.isUserAuthorizedToAccessMailroom(user, mailroom…" at bounding box center [570, 586] width 488 height 19
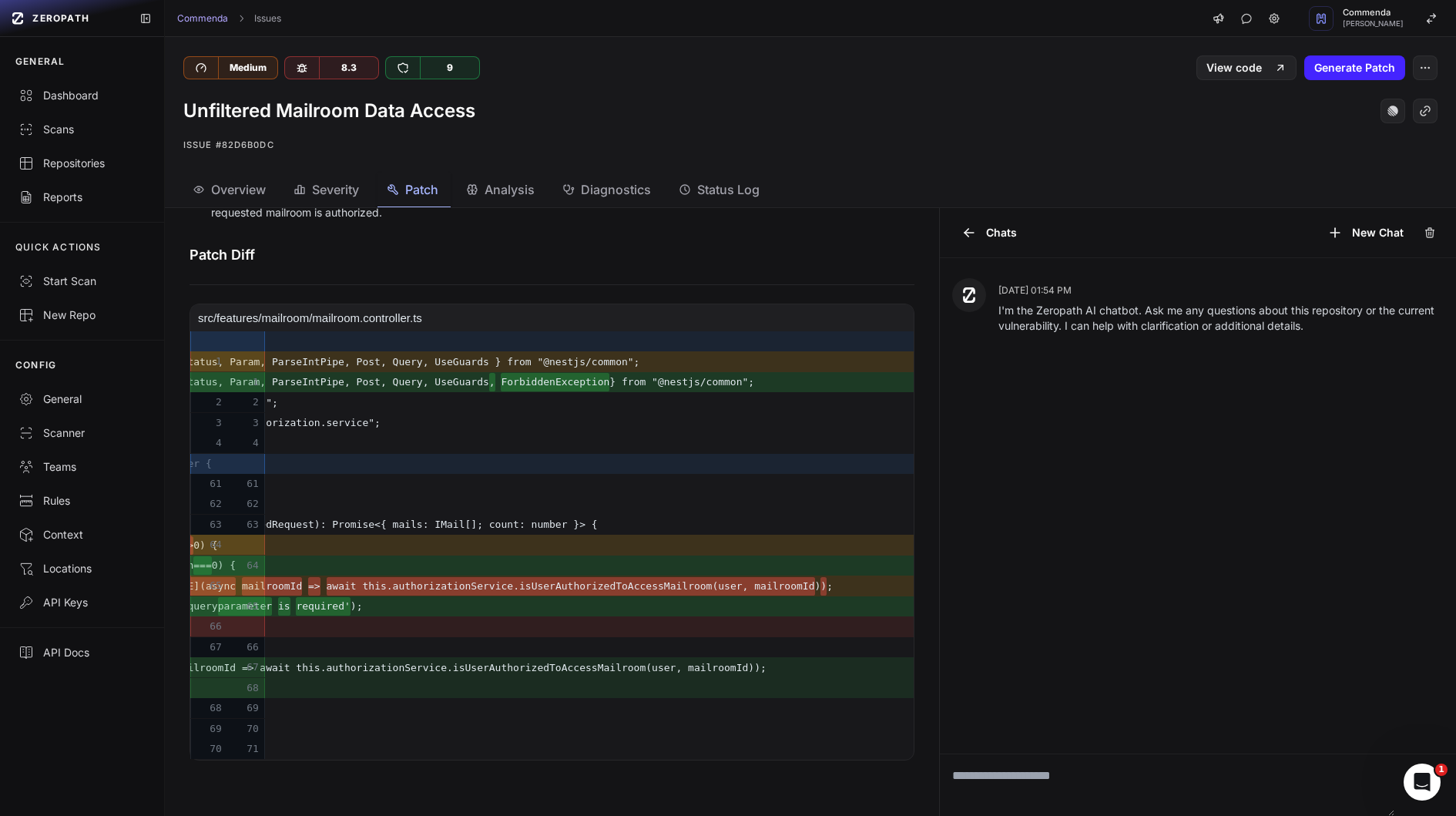
click at [596, 583] on del "await this.authorizationService.isUserAuthorizedToAccessMailroom(user, mailroom…" at bounding box center [570, 586] width 488 height 19
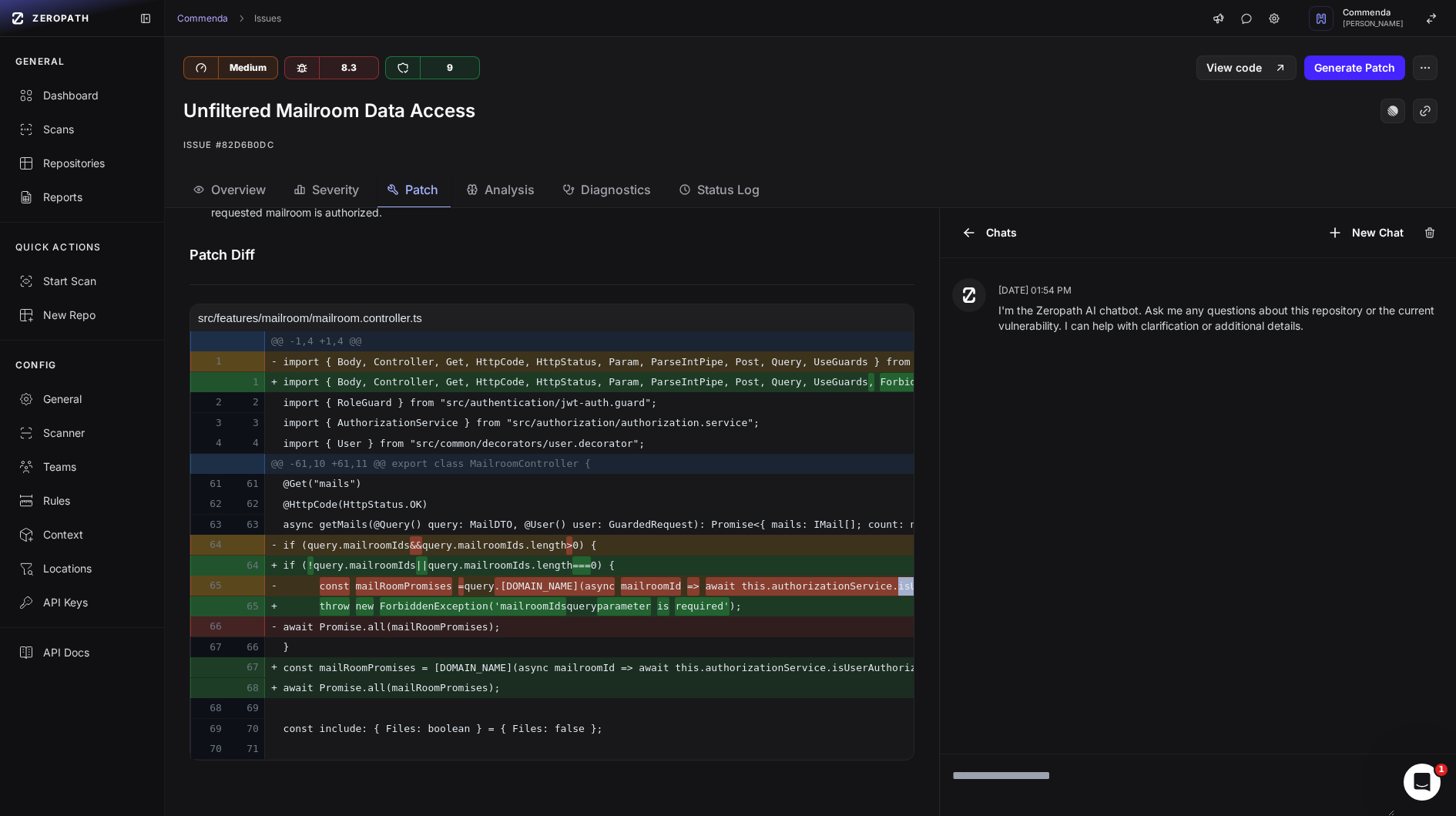
click at [596, 583] on del ".mailroomIds.map(async" at bounding box center [555, 586] width 121 height 19
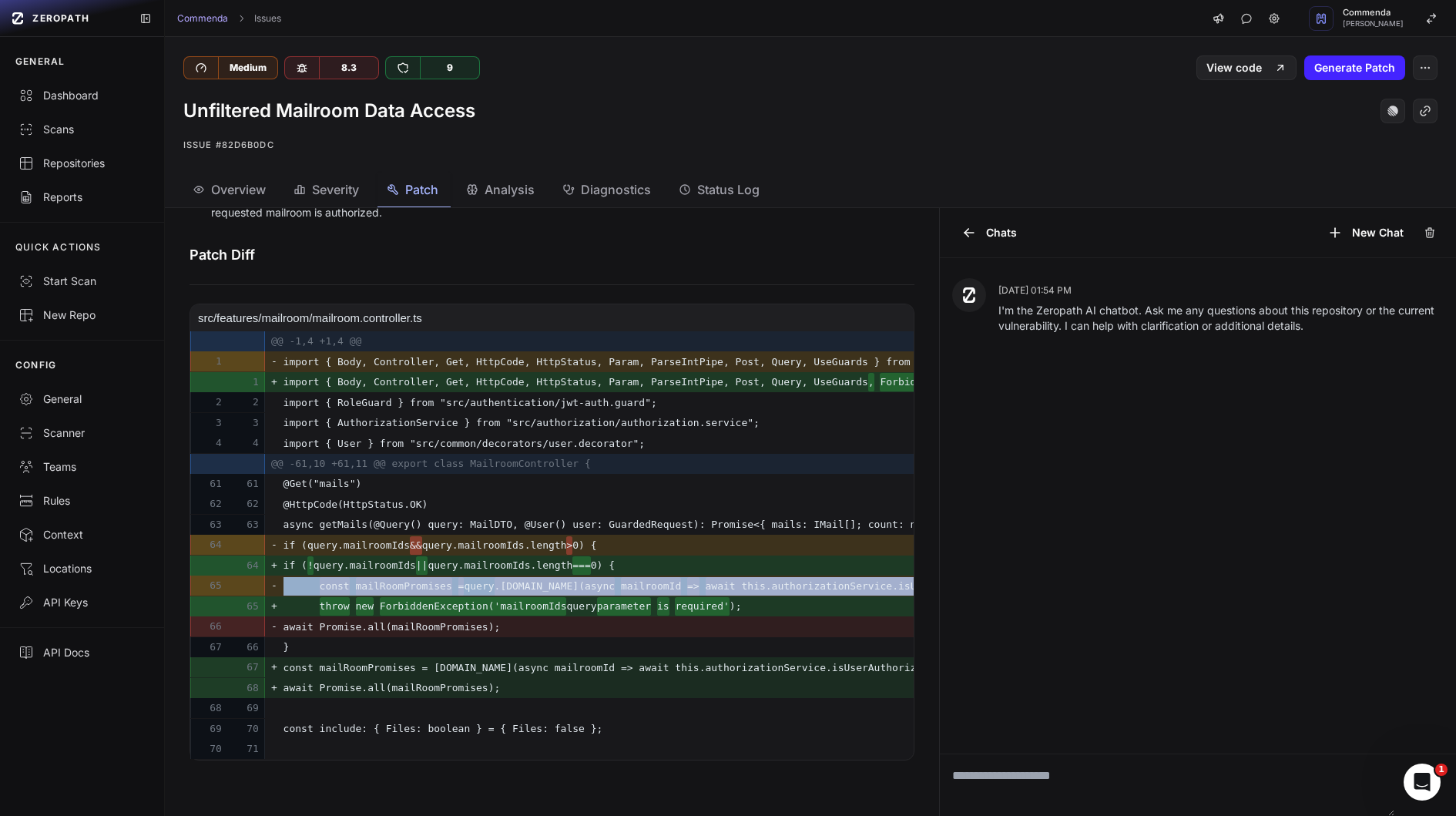
click at [609, 585] on del ".mailroomIds.map(async" at bounding box center [555, 586] width 121 height 19
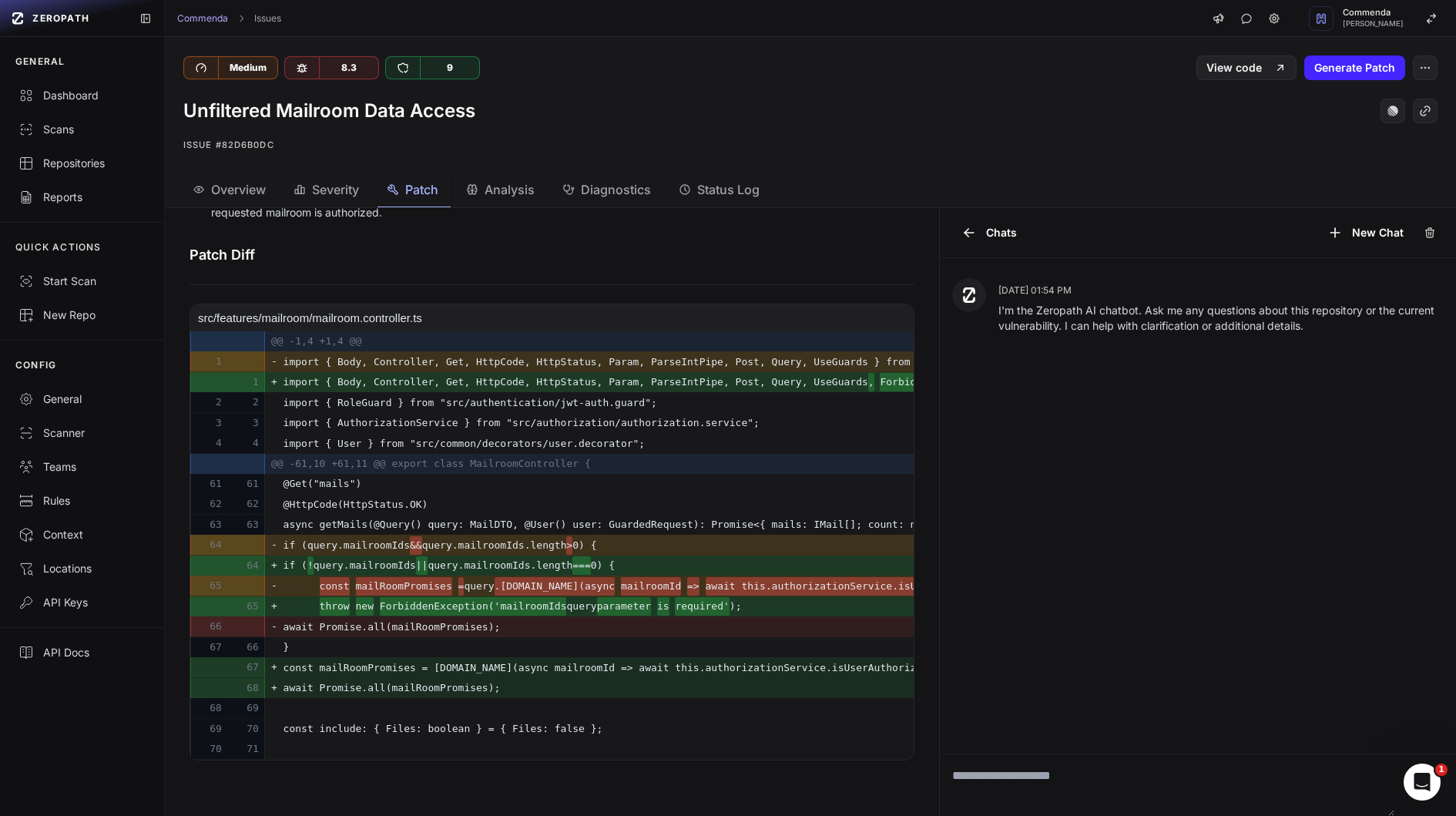
click at [609, 585] on del ".mailroomIds.map(async" at bounding box center [555, 586] width 121 height 19
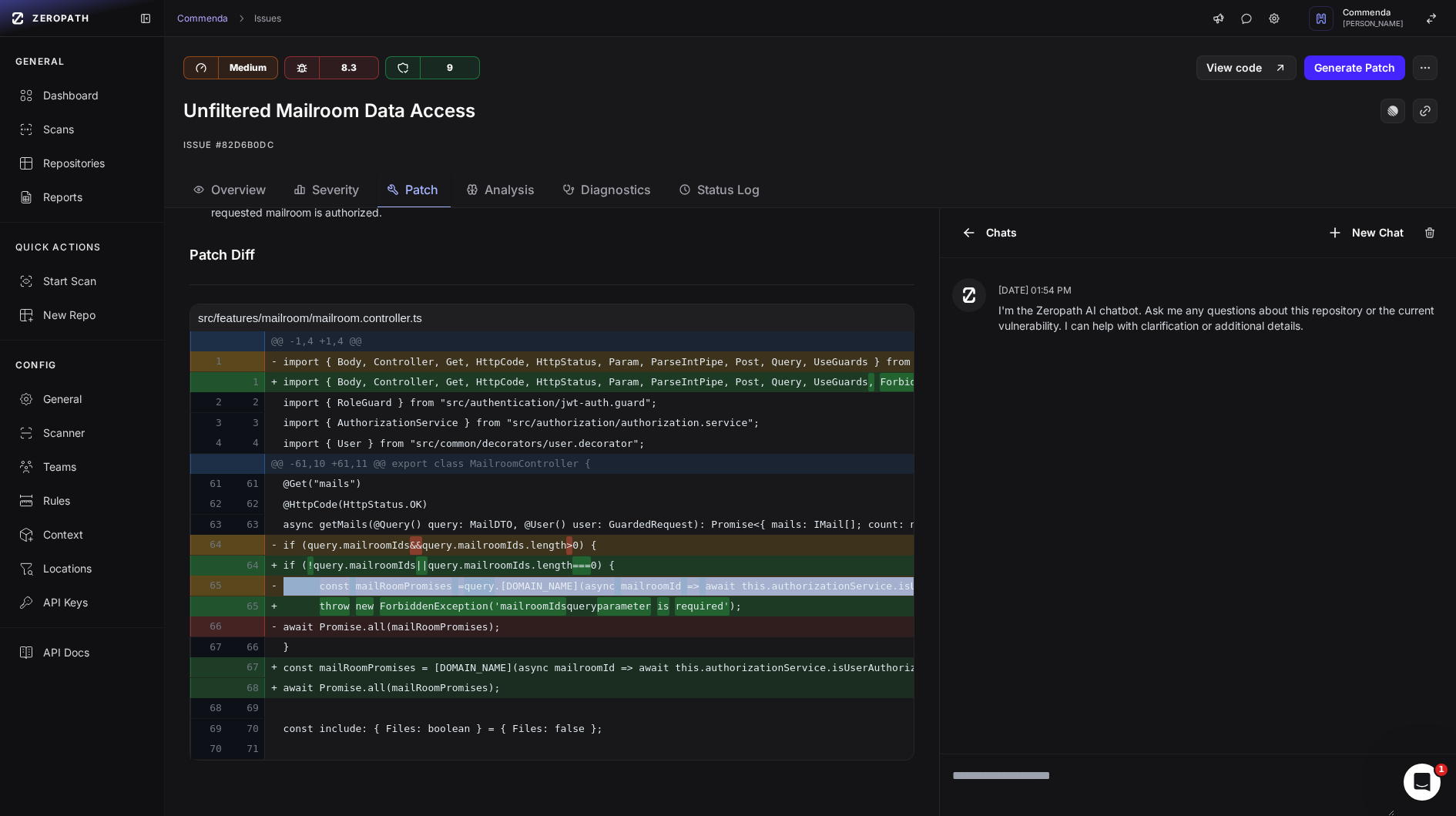
click at [633, 588] on span "const mailRoomPromises = query .mailroomIds.map(async mailroomId => await this.…" at bounding box center [673, 586] width 780 height 19
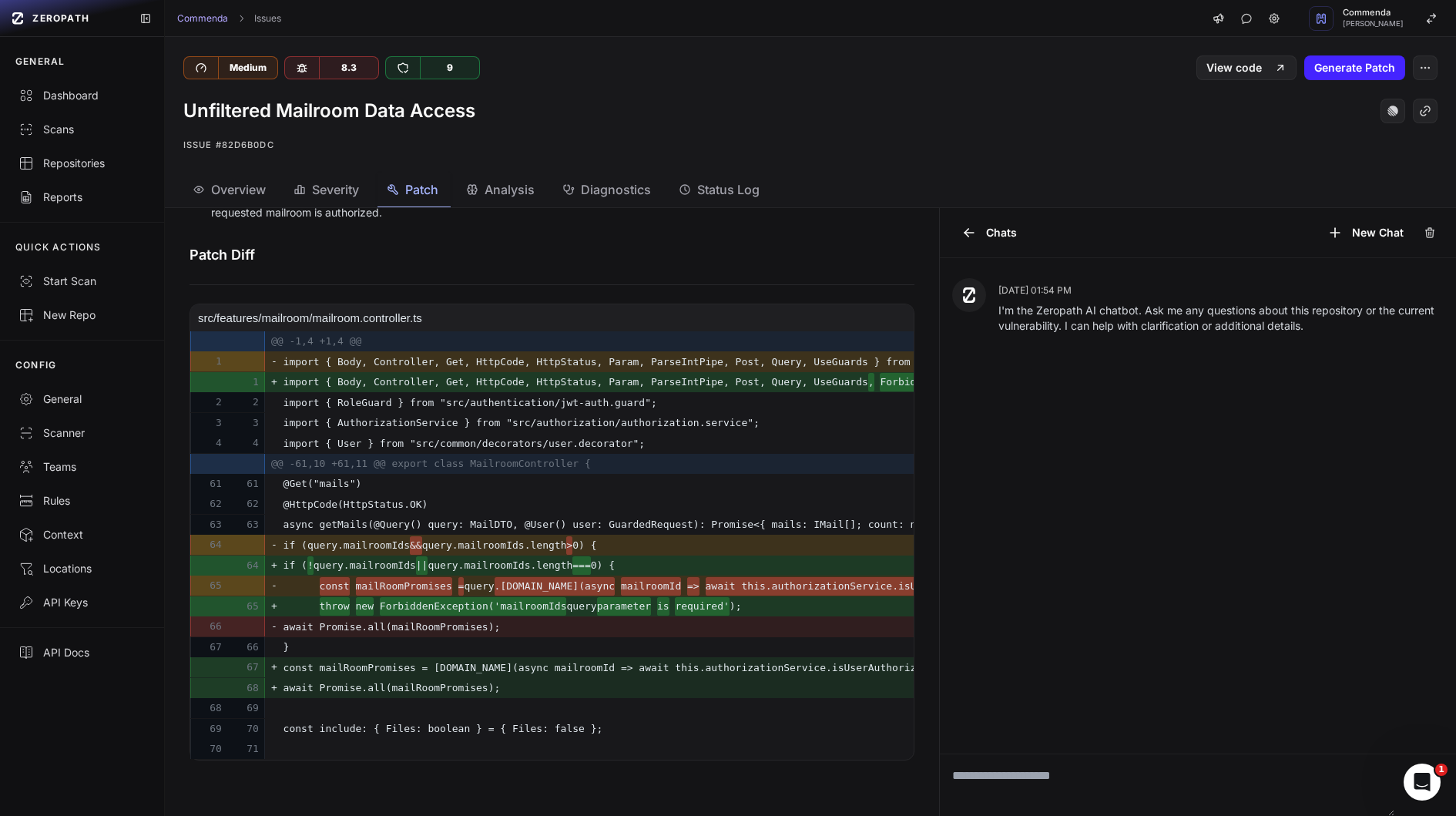
click at [633, 588] on span "const mailRoomPromises = query .mailroomIds.map(async mailroomId => await this.…" at bounding box center [673, 586] width 780 height 19
click at [560, 591] on del ".mailroomIds.map(async" at bounding box center [555, 586] width 121 height 19
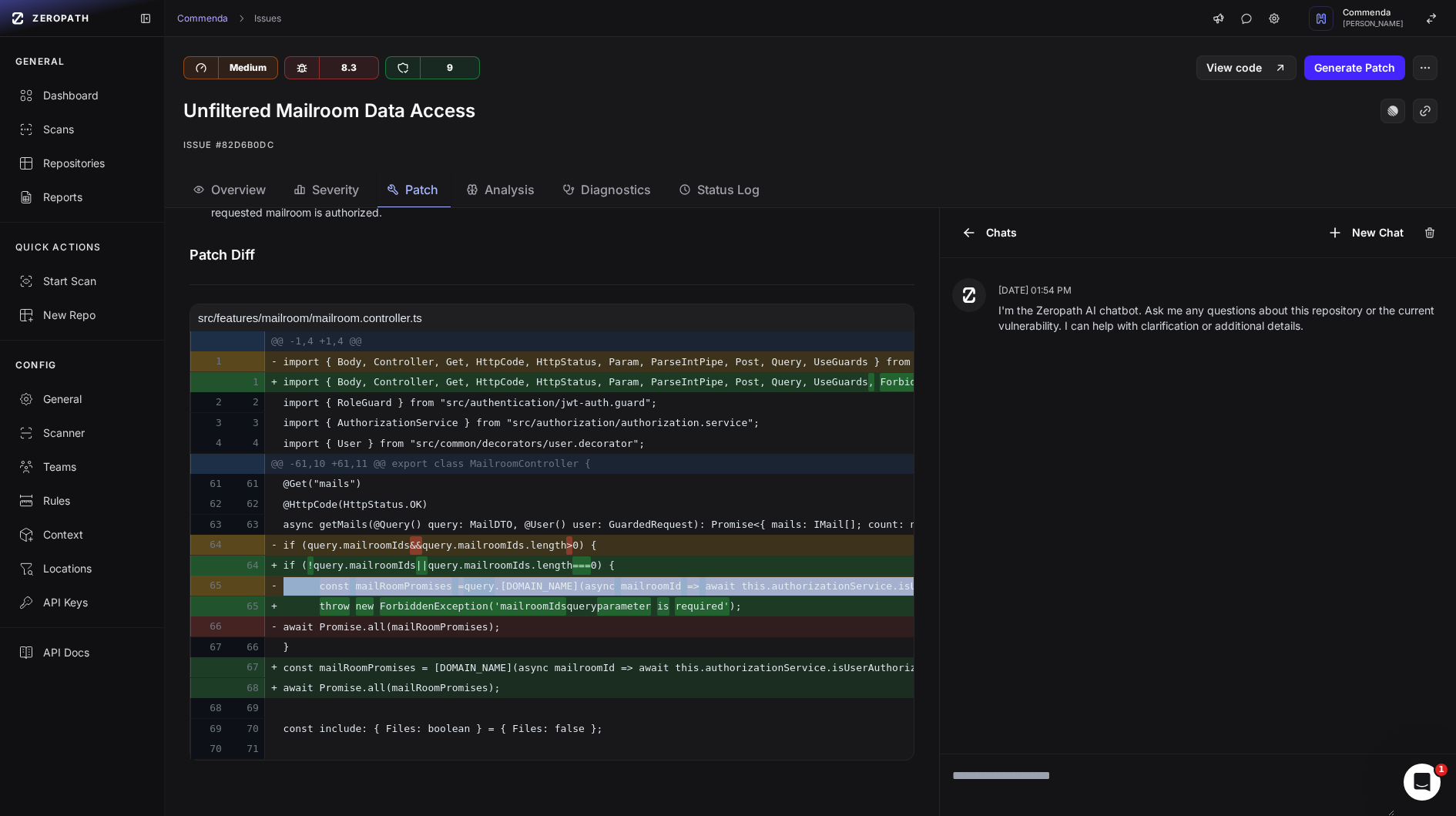
click at [564, 588] on del ".mailroomIds.map(async" at bounding box center [555, 586] width 121 height 19
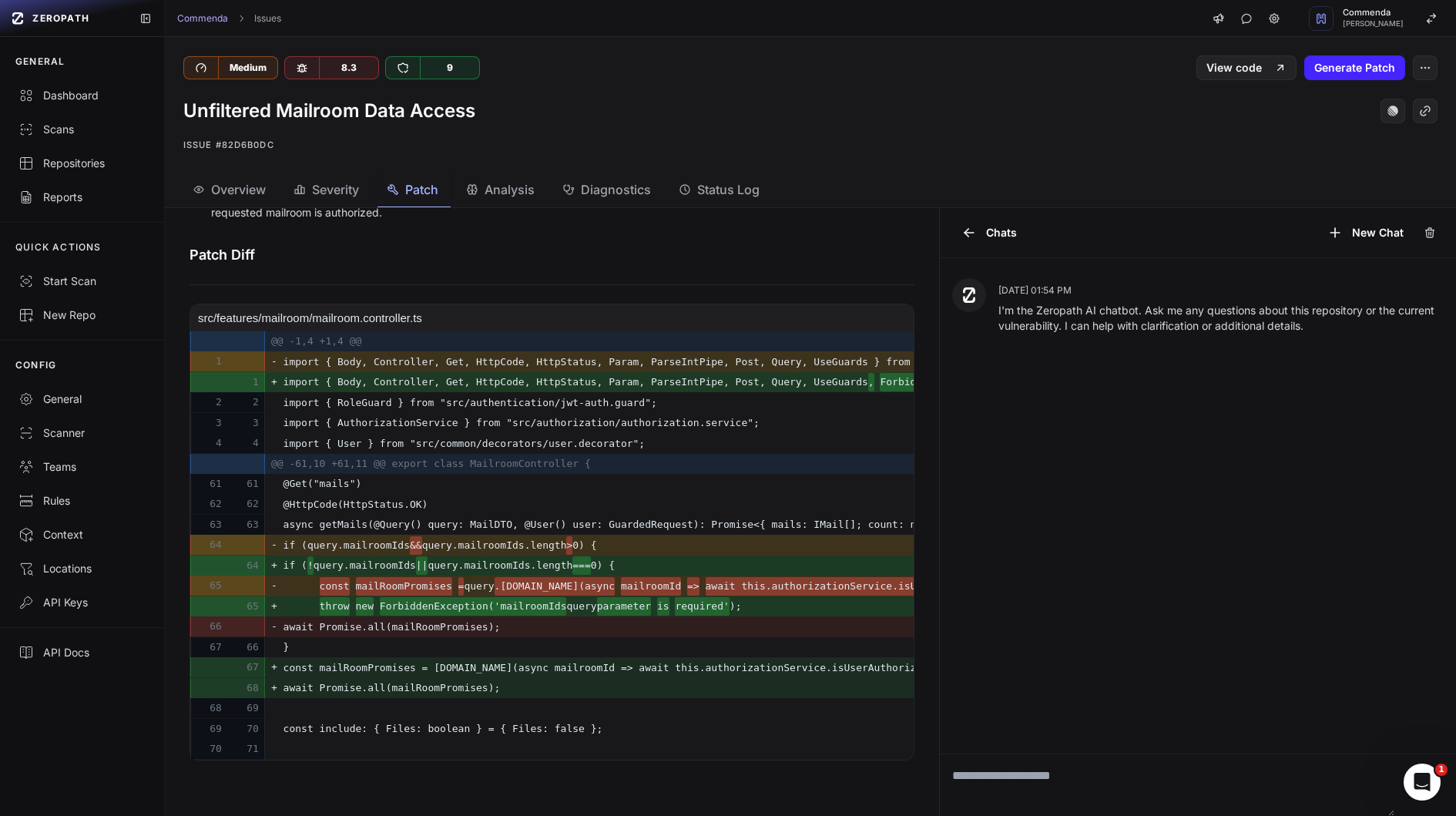
click at [564, 588] on del ".mailroomIds.map(async" at bounding box center [555, 586] width 121 height 19
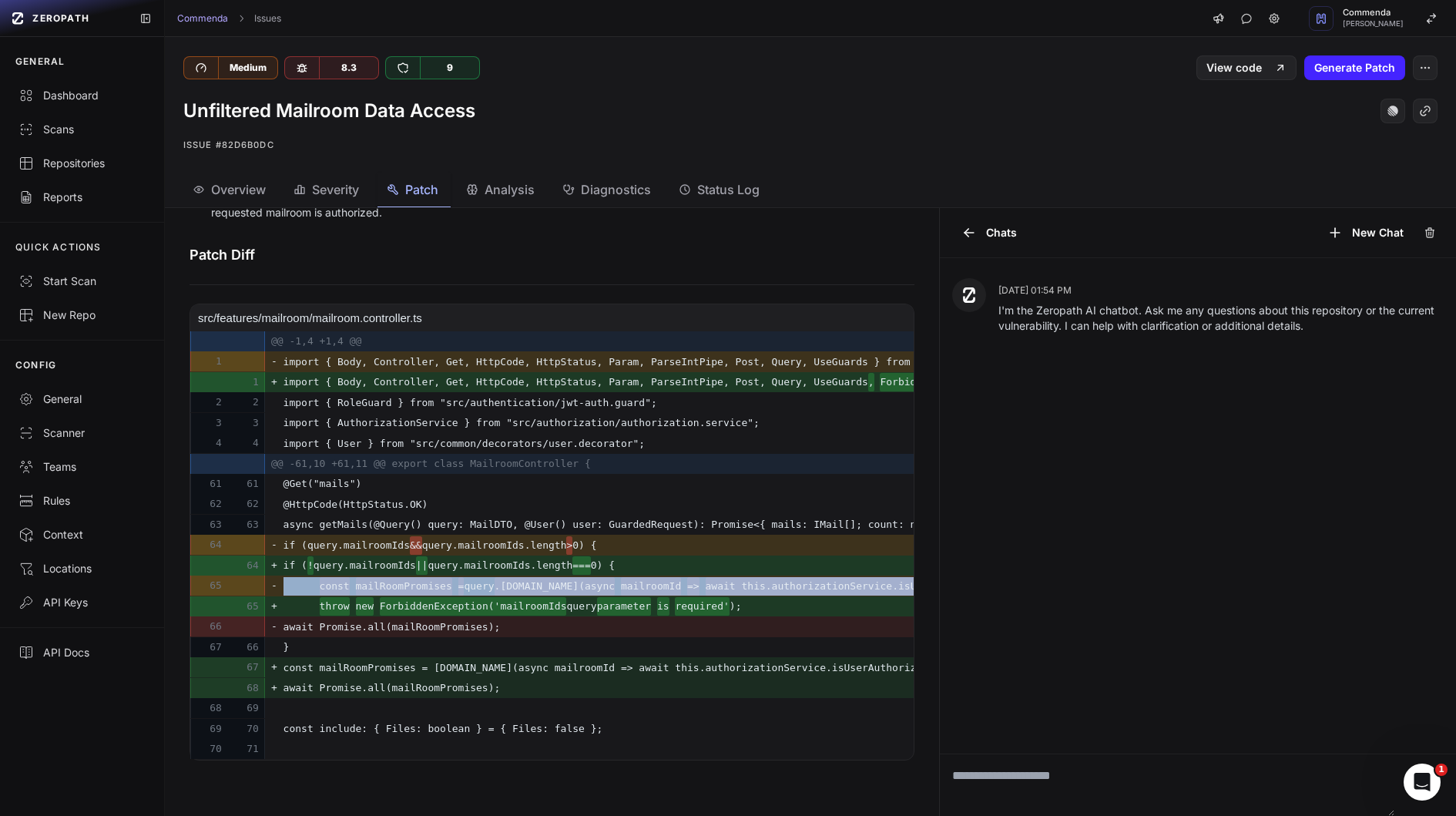
click at [586, 587] on del ".mailroomIds.map(async" at bounding box center [555, 586] width 121 height 19
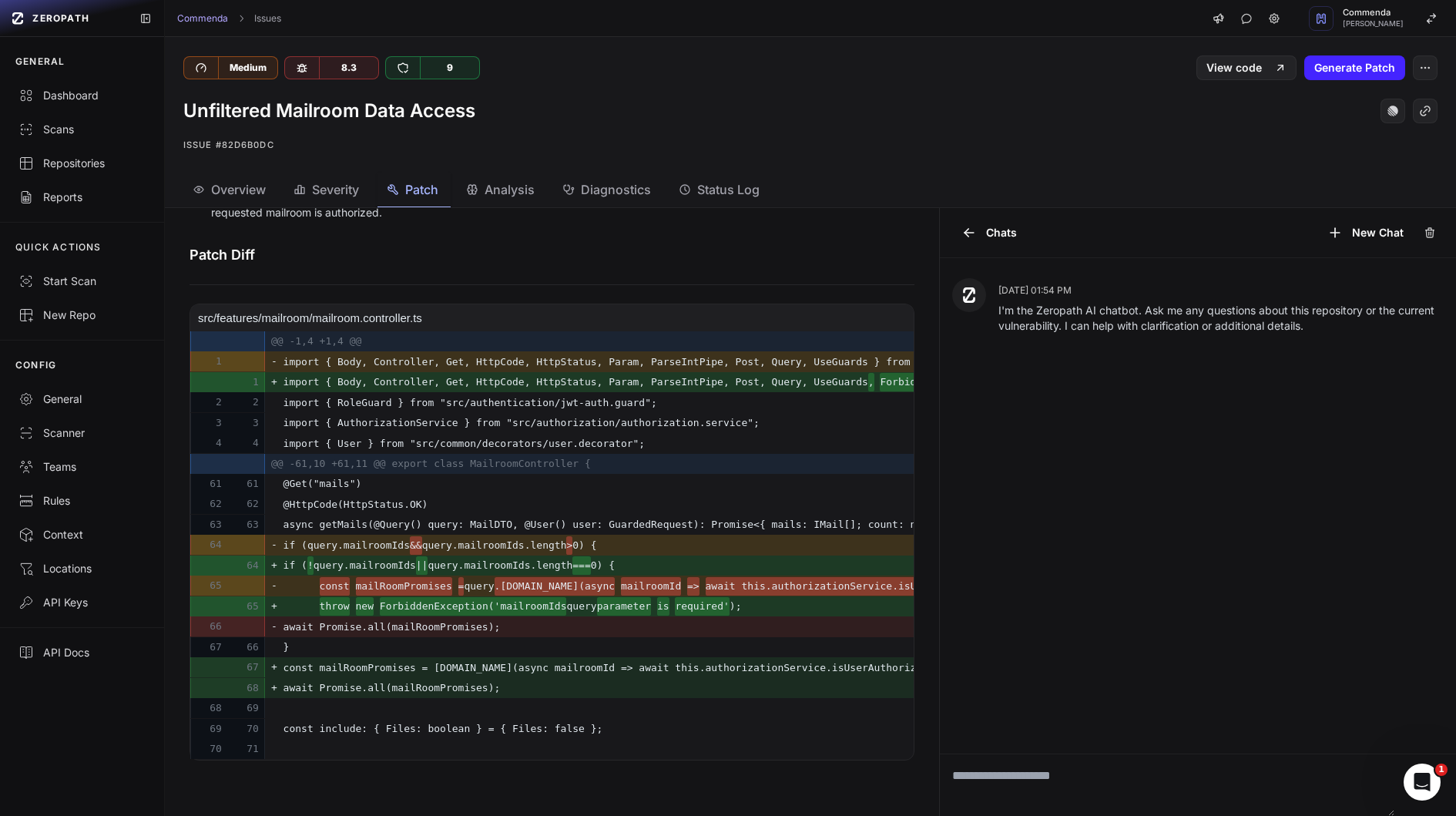
click at [586, 587] on del ".mailroomIds.map(async" at bounding box center [555, 586] width 121 height 19
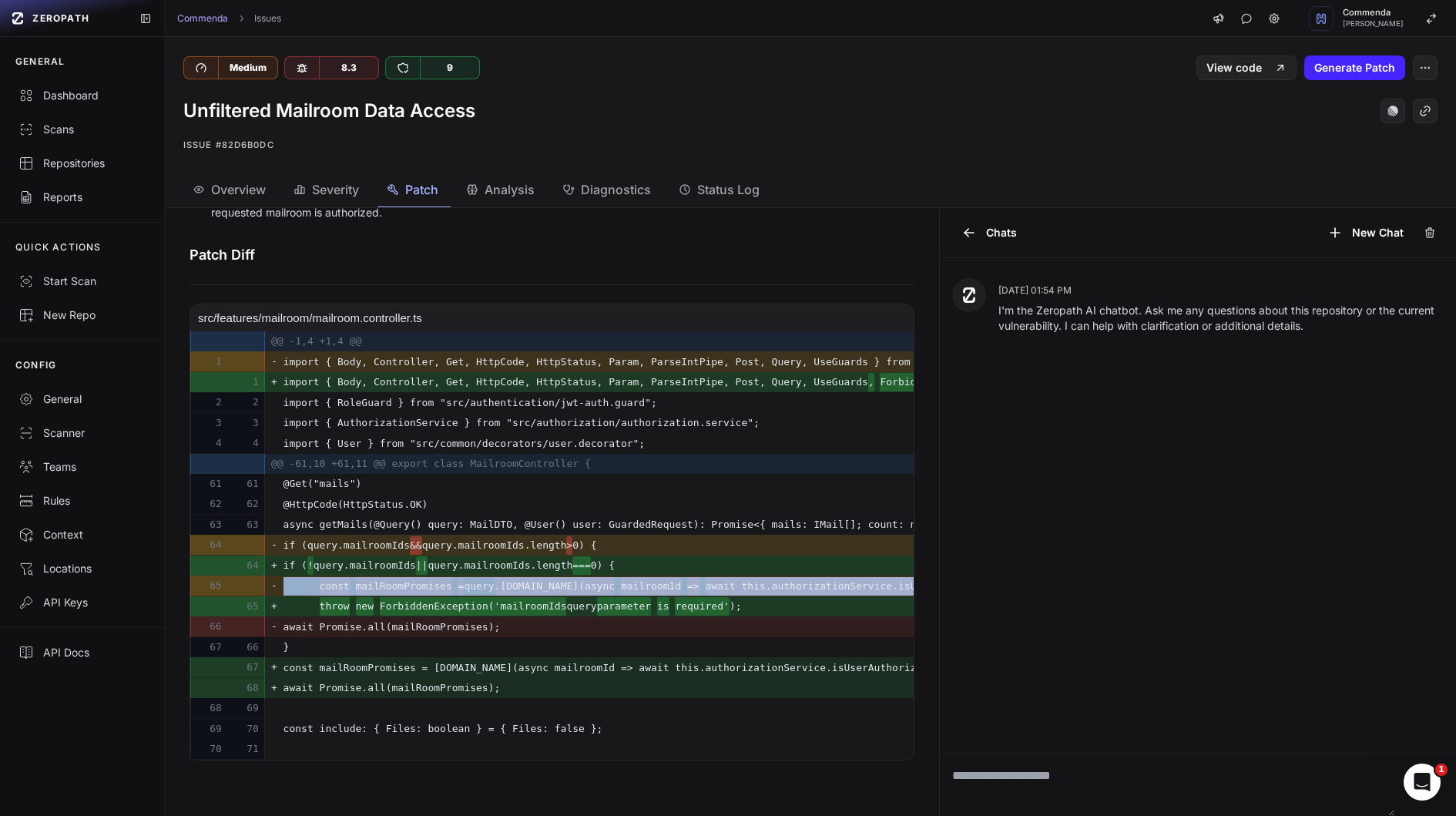
scroll to position [0, 396]
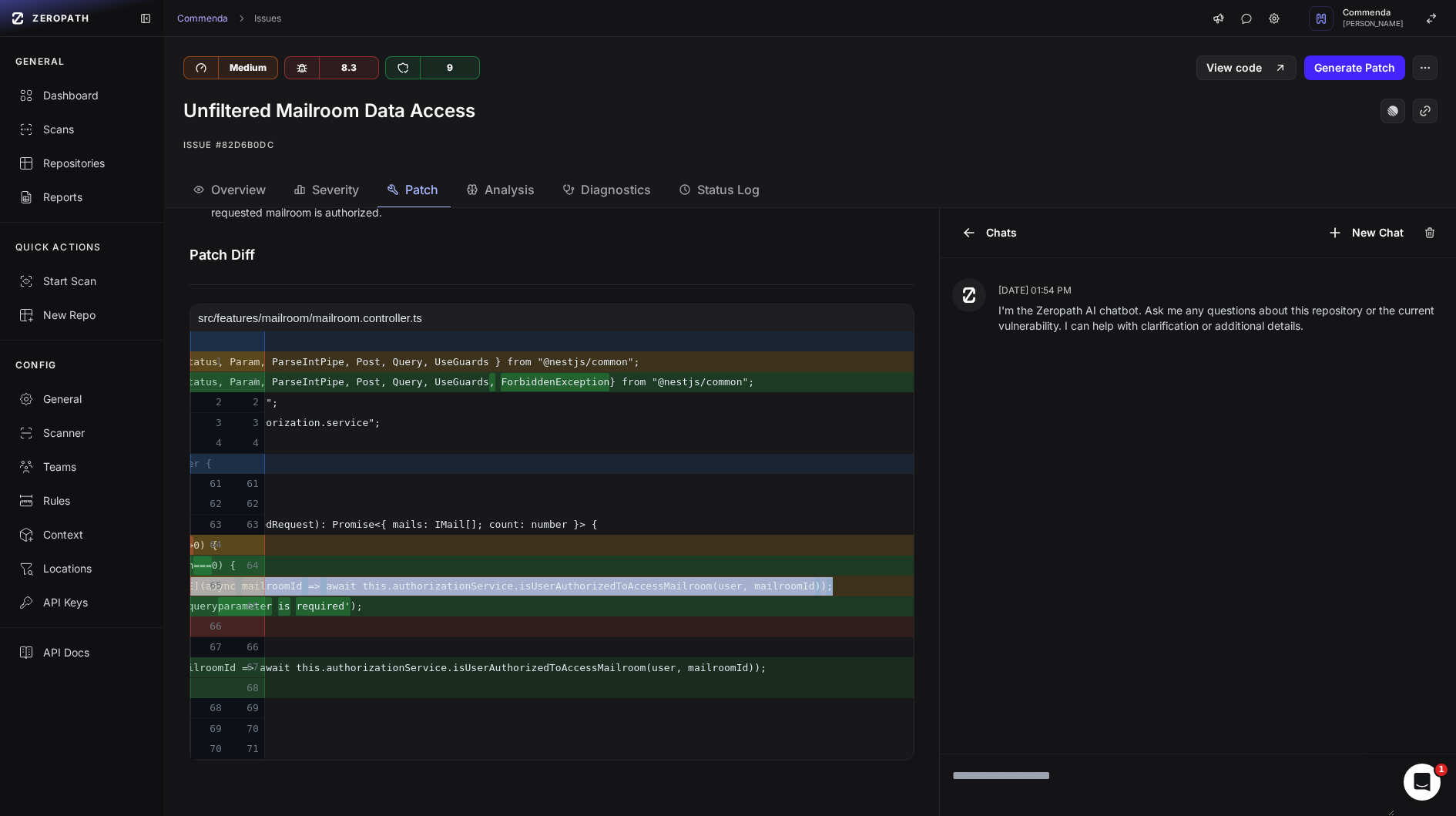
click at [624, 589] on del "await this.authorizationService.isUserAuthorizedToAccessMailroom(user, mailroom…" at bounding box center [570, 586] width 488 height 19
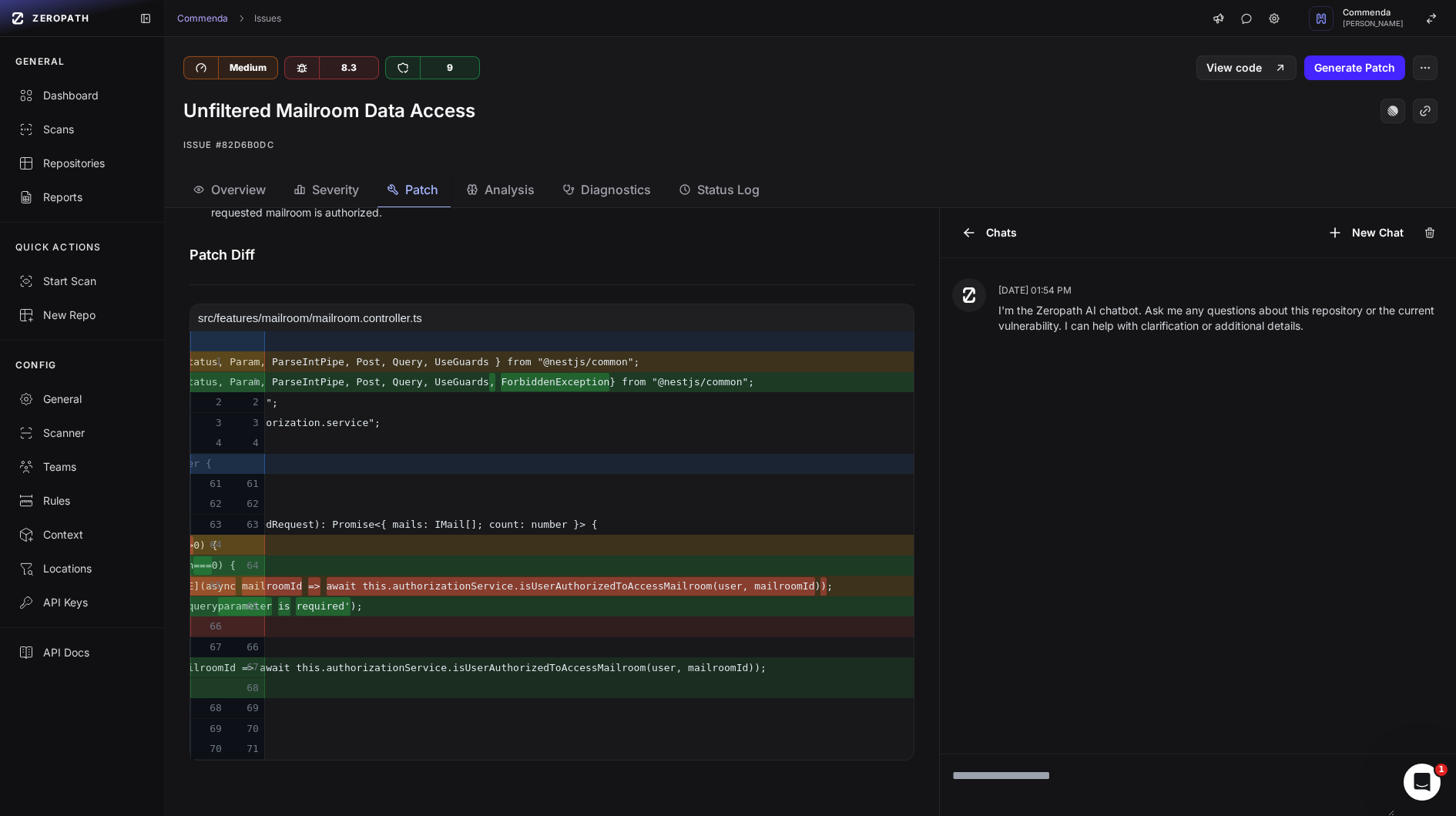
click at [624, 589] on del "await this.authorizationService.isUserAuthorizedToAccessMailroom(user, mailroom…" at bounding box center [570, 586] width 488 height 19
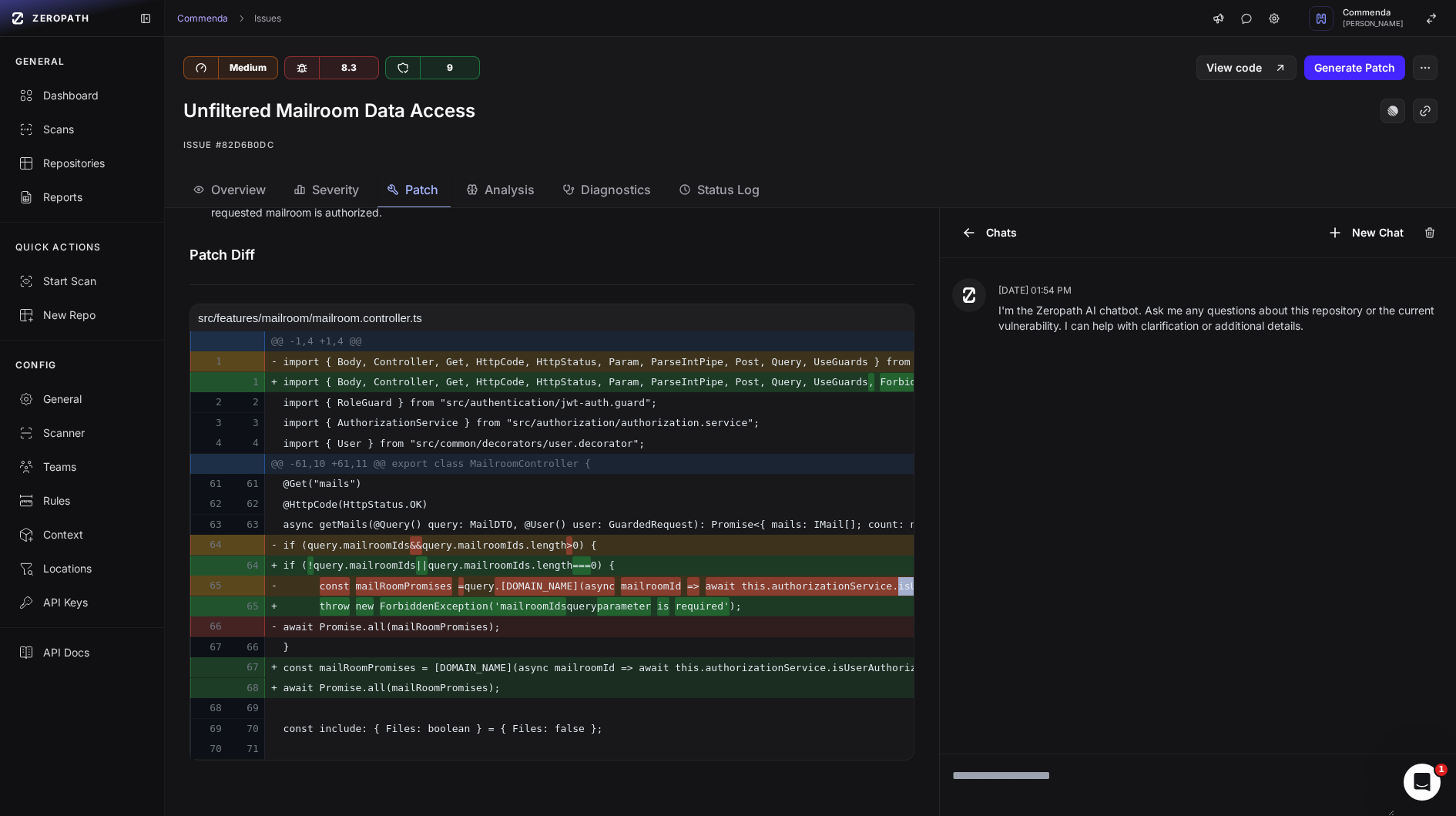
click at [615, 589] on del ".mailroomIds.map(async" at bounding box center [555, 586] width 121 height 19
click at [581, 584] on del ".mailroomIds.map(async" at bounding box center [555, 586] width 121 height 19
click at [615, 586] on del ".mailroomIds.map(async" at bounding box center [555, 586] width 121 height 19
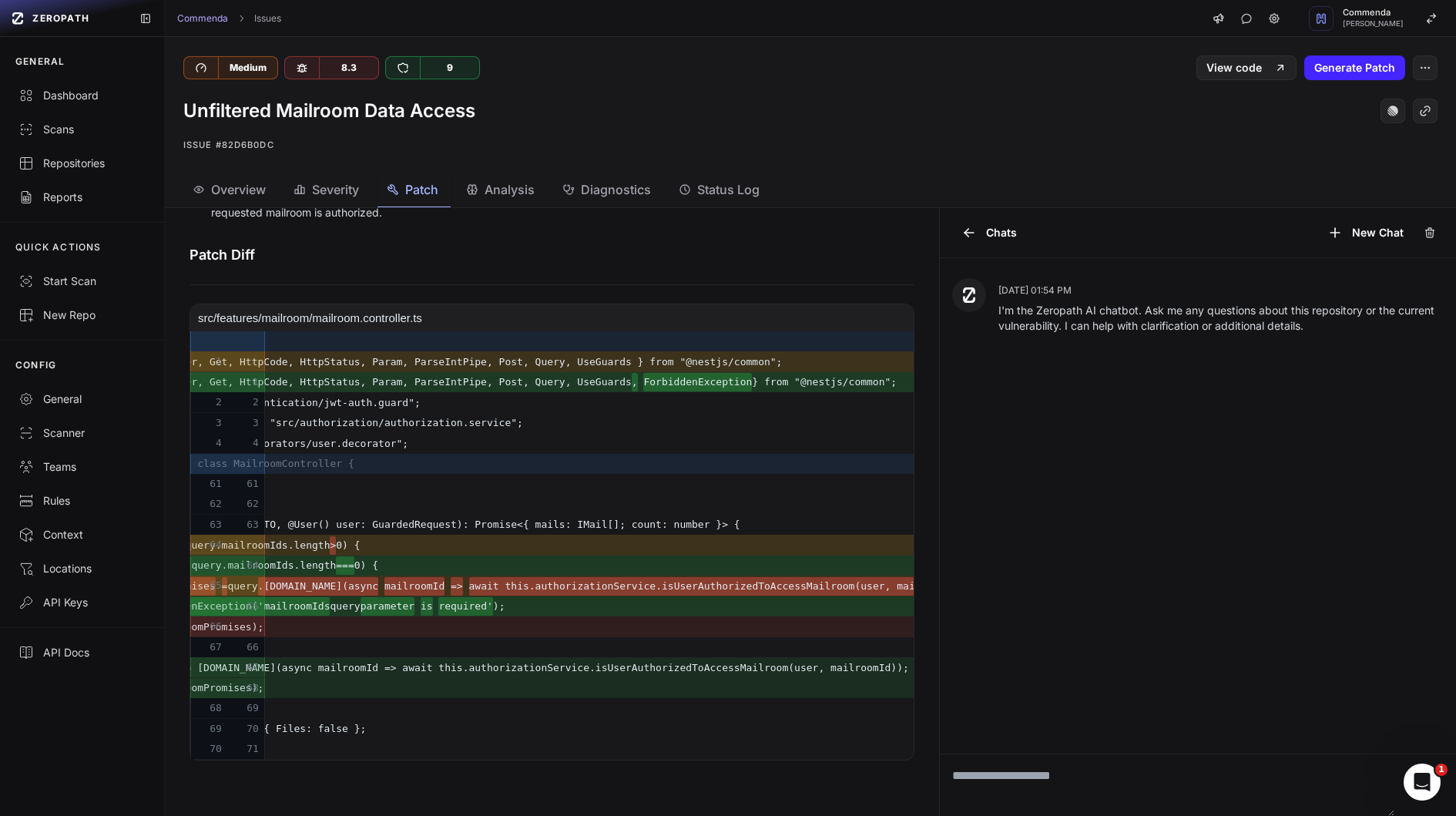
scroll to position [0, 396]
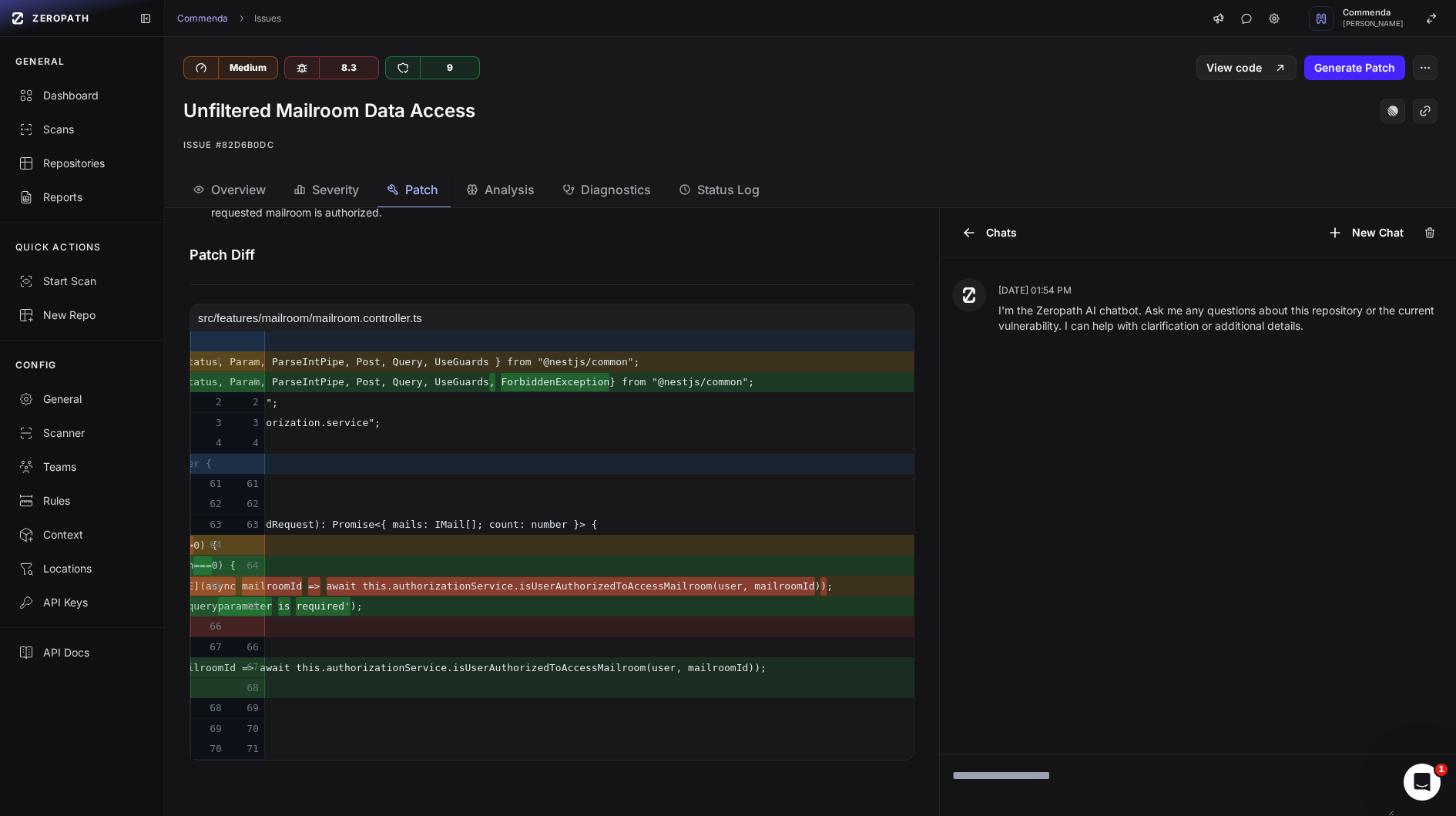
click at [619, 591] on del "await this.authorizationService.isUserAuthorizedToAccessMailroom(user, mailroom…" at bounding box center [570, 586] width 488 height 19
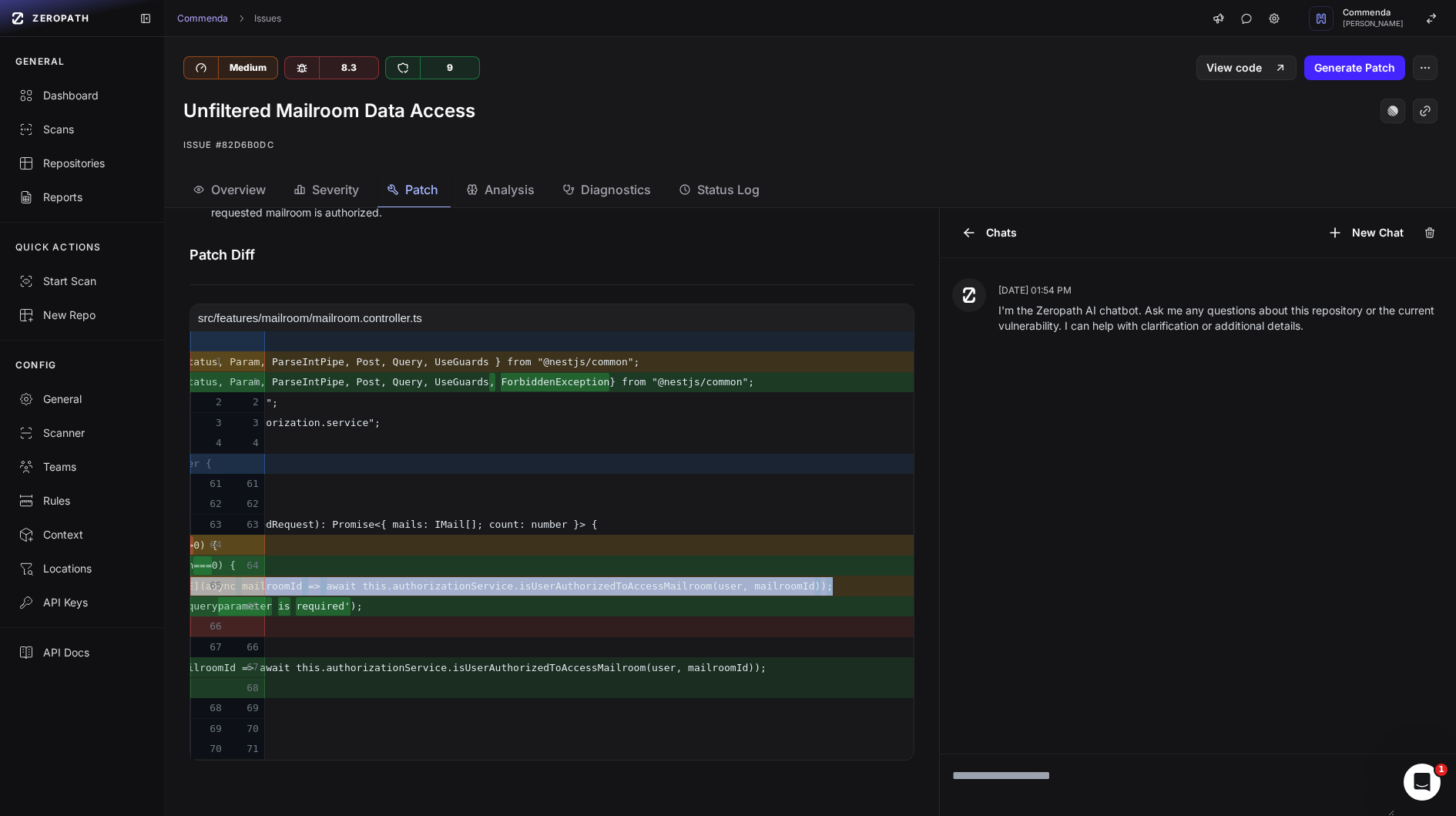
scroll to position [0, 0]
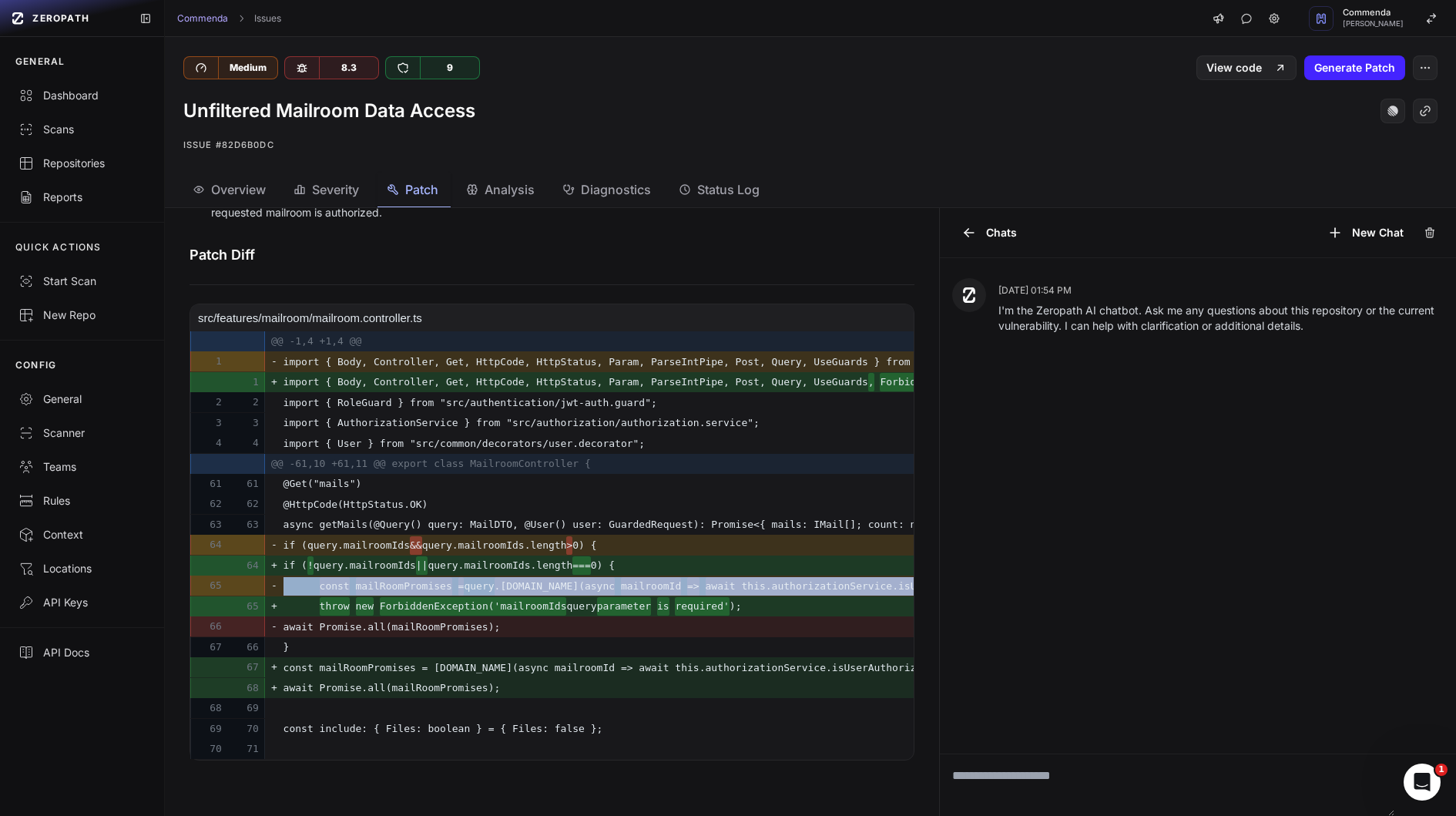
click at [611, 592] on del ".mailroomIds.map(async" at bounding box center [555, 586] width 121 height 19
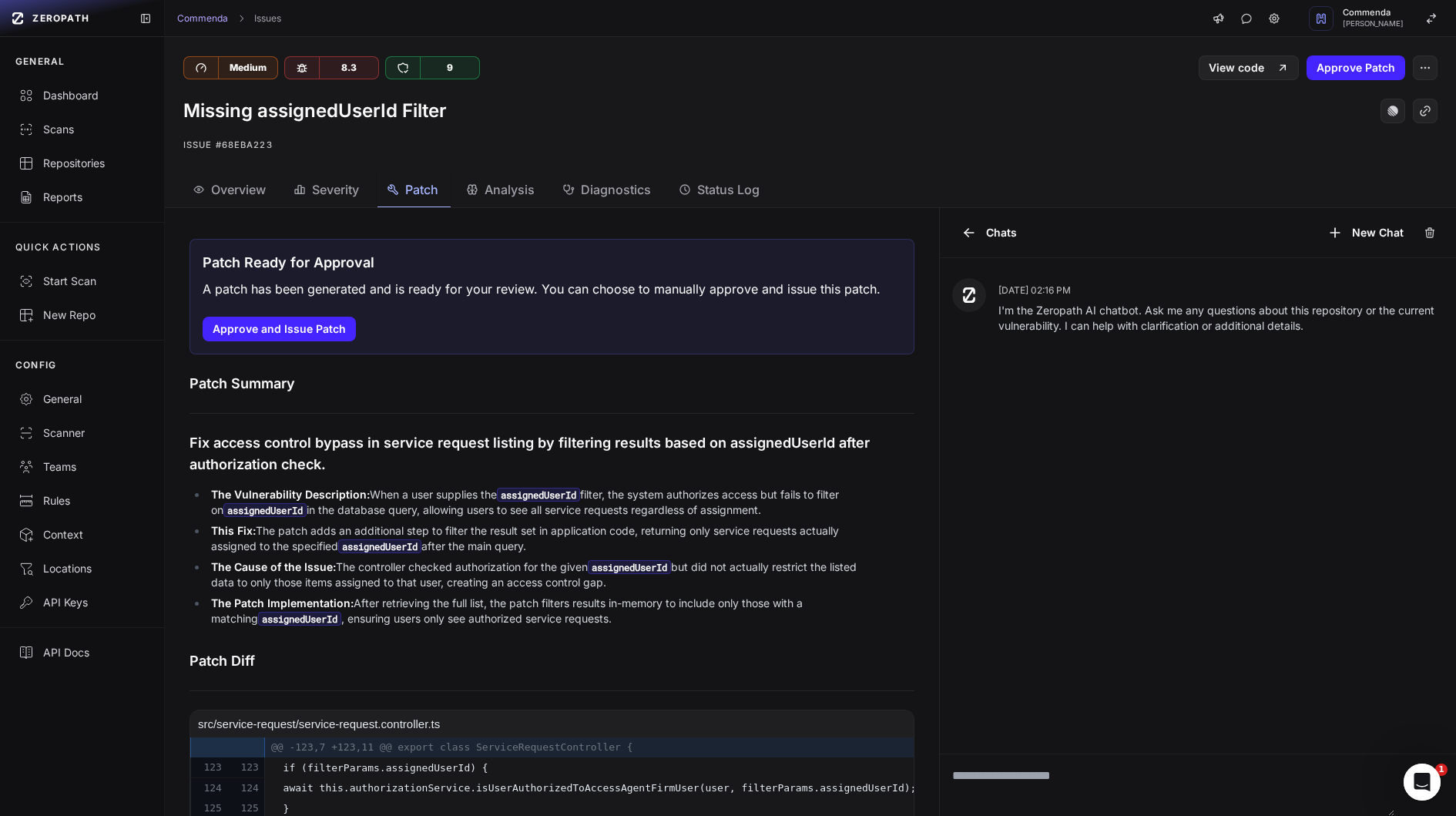
click at [230, 187] on span "Overview" at bounding box center [239, 189] width 55 height 19
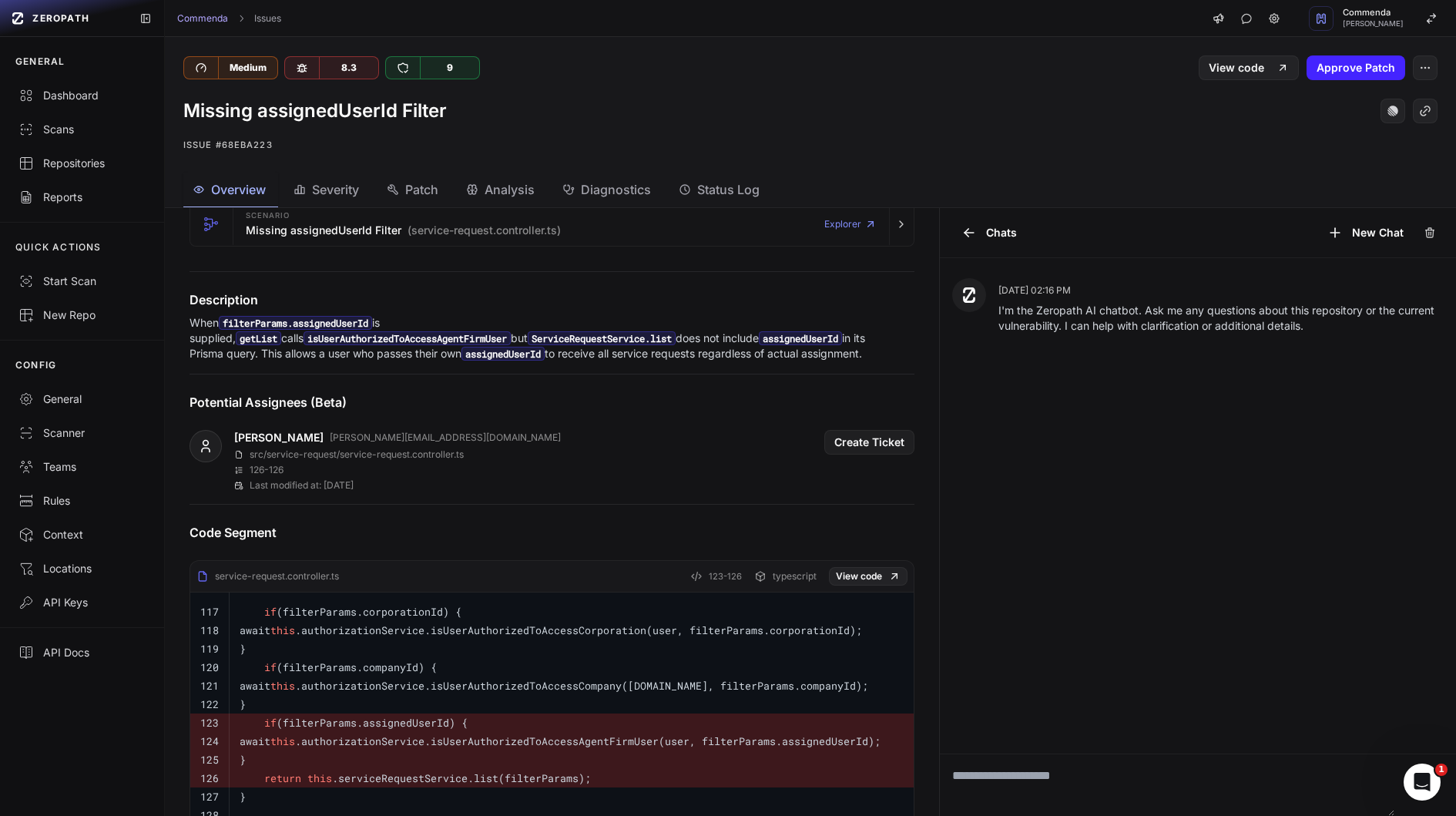
scroll to position [480, 0]
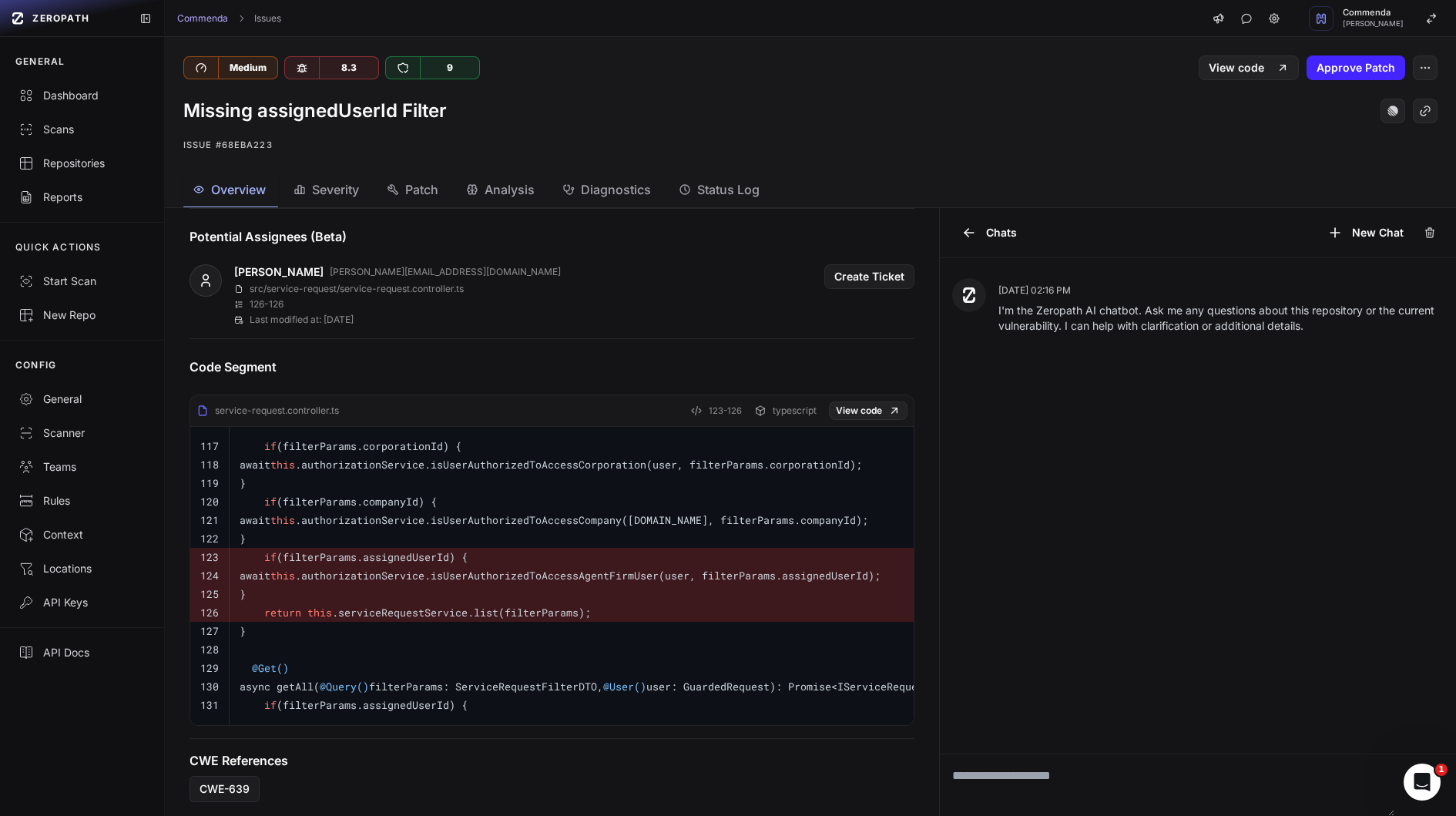
click at [404, 550] on code "if (filterParams.assignedUserId) {" at bounding box center [353, 557] width 228 height 14
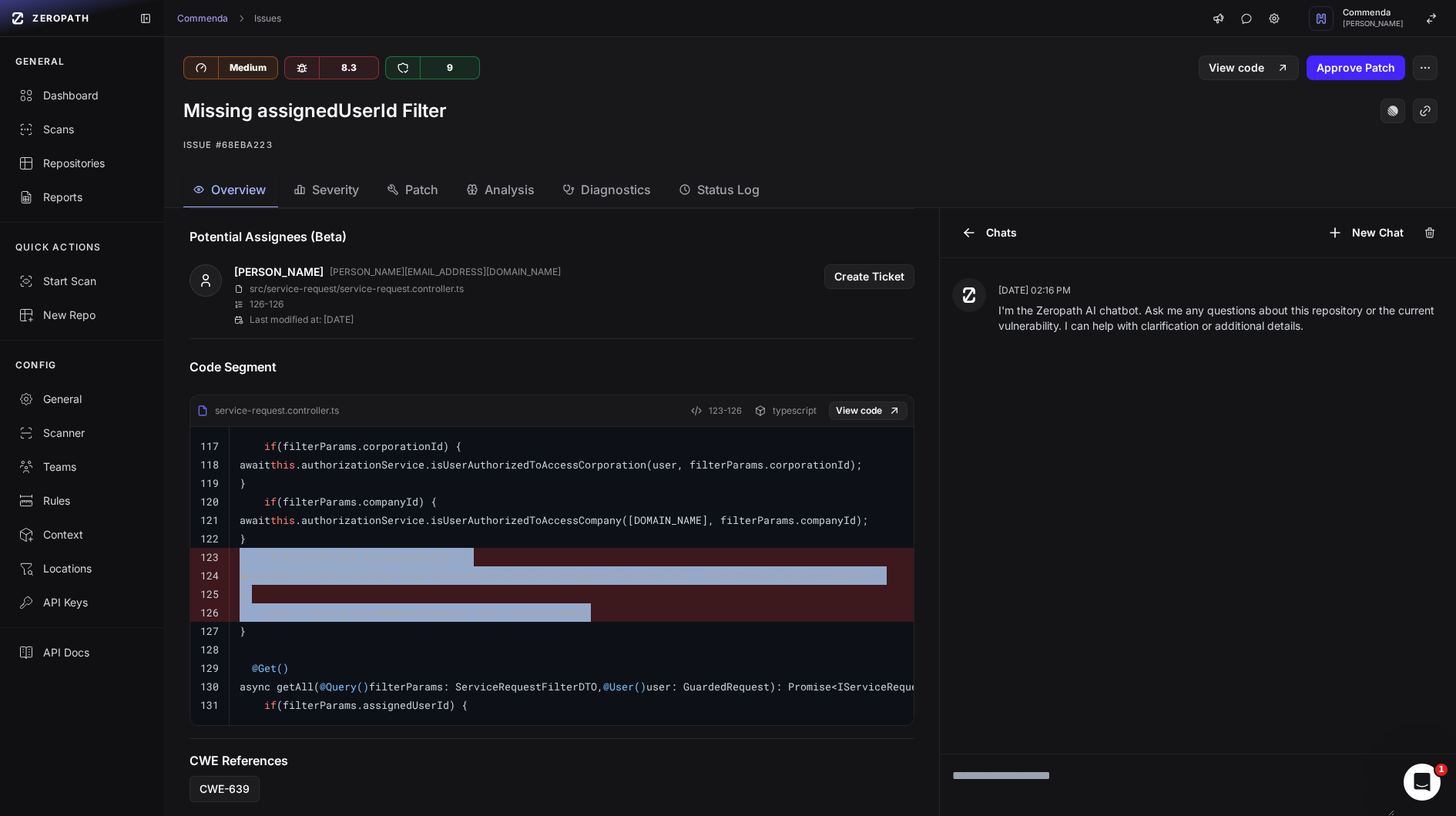
drag, startPoint x: 404, startPoint y: 550, endPoint x: 459, endPoint y: 605, distance: 77.8
click at [459, 605] on tbody "117 if (filterParams.corporationId) { 118 await this .authorizationService.isUs…" at bounding box center [580, 576] width 780 height 299
click at [459, 605] on code "return this .serviceRequestService.list(filterParams);" at bounding box center [415, 612] width 351 height 14
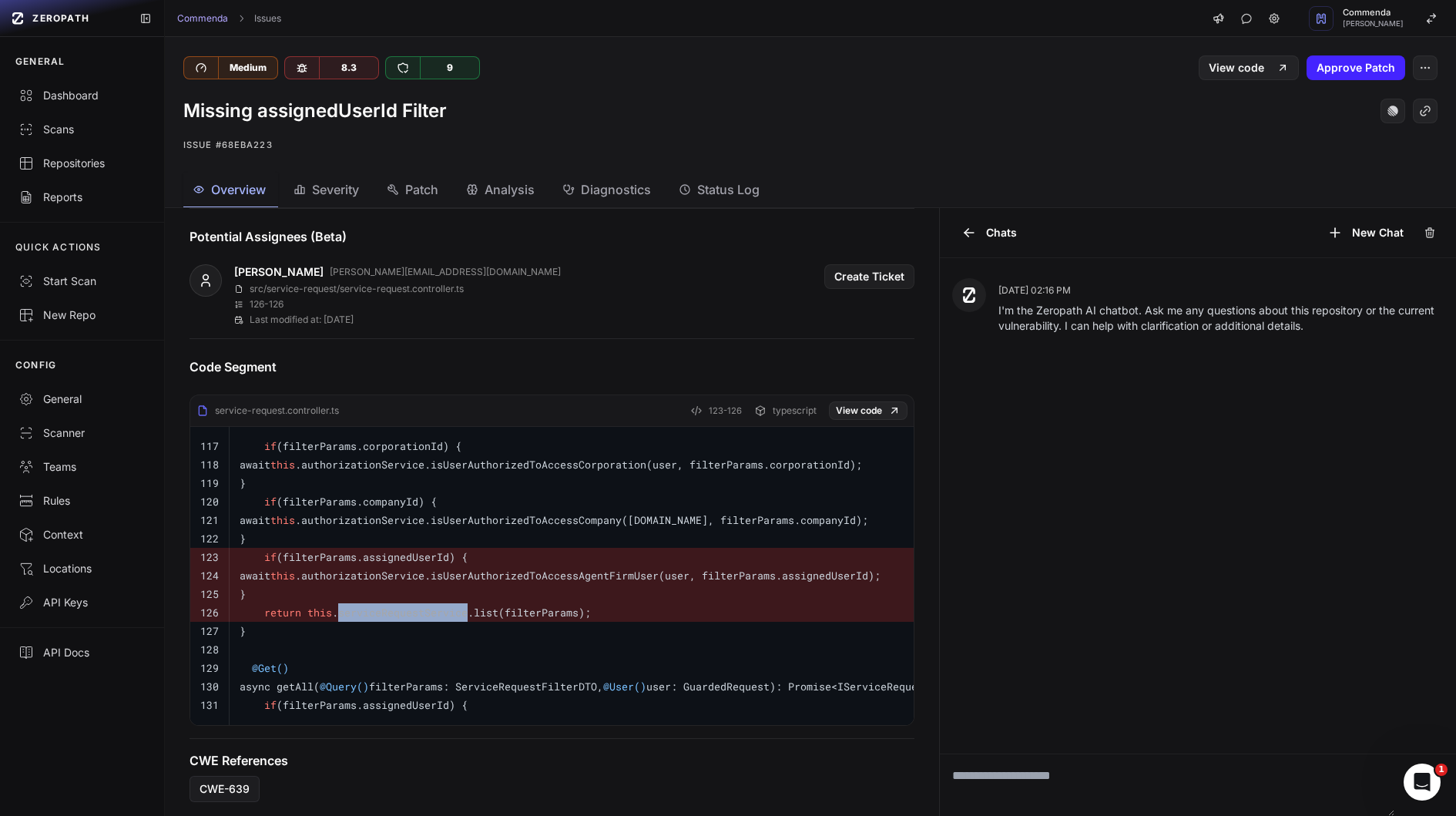
click at [459, 605] on code "return this .serviceRequestService.list(filterParams);" at bounding box center [415, 612] width 351 height 14
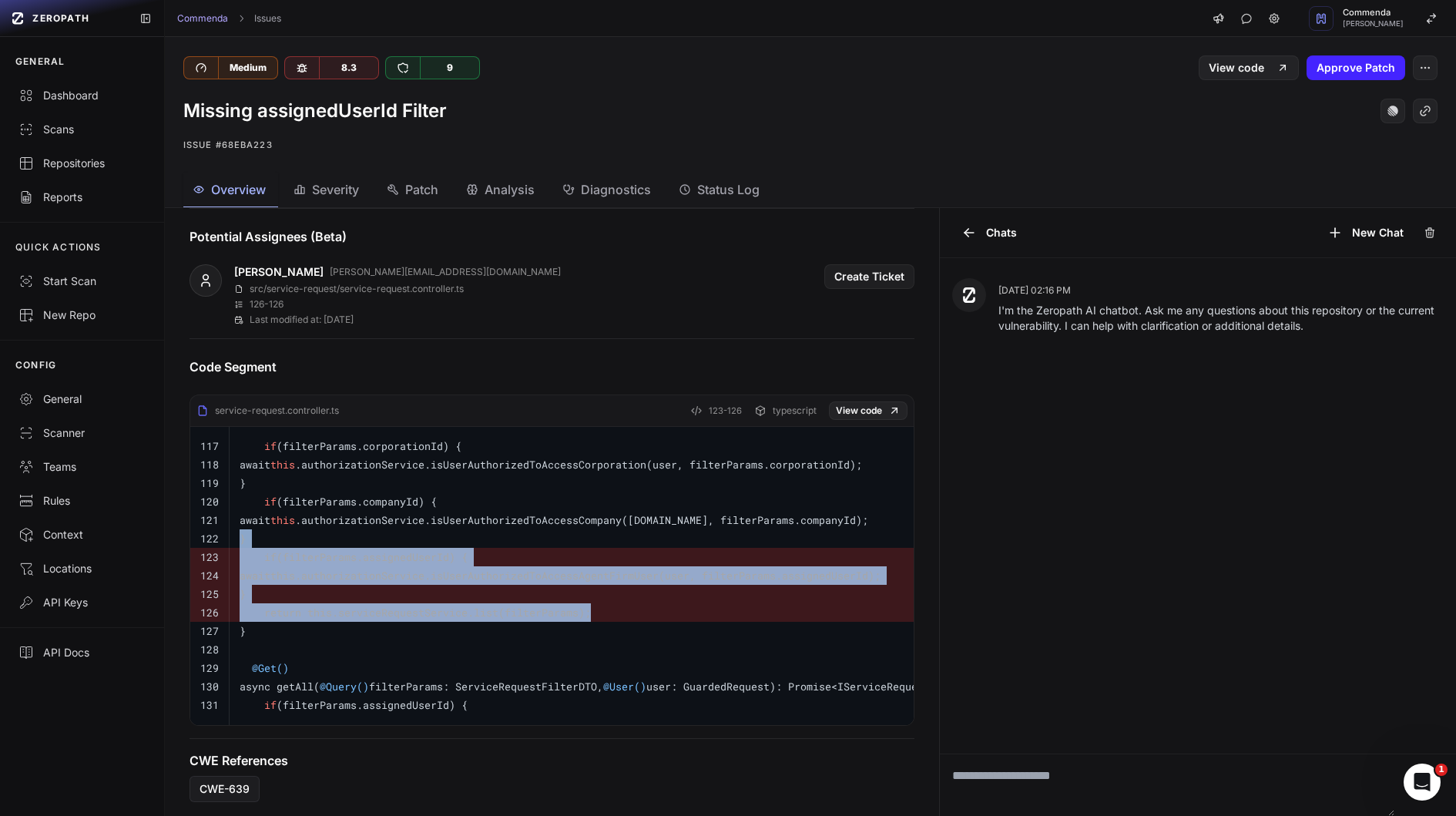
drag, startPoint x: 459, startPoint y: 605, endPoint x: 390, endPoint y: 531, distance: 101.2
click at [390, 531] on tbody "117 if (filterParams.corporationId) { 118 await this .authorizationService.isUs…" at bounding box center [580, 576] width 780 height 299
